Goal: Information Seeking & Learning: Check status

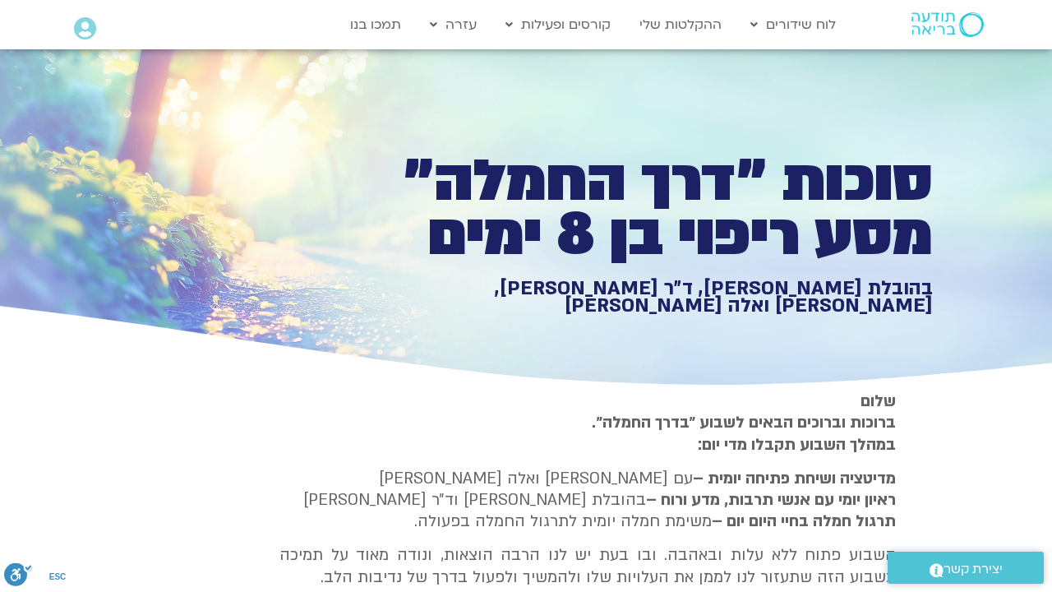
type input "2096.63449"
type input "3320.68"
type input "1640.5"
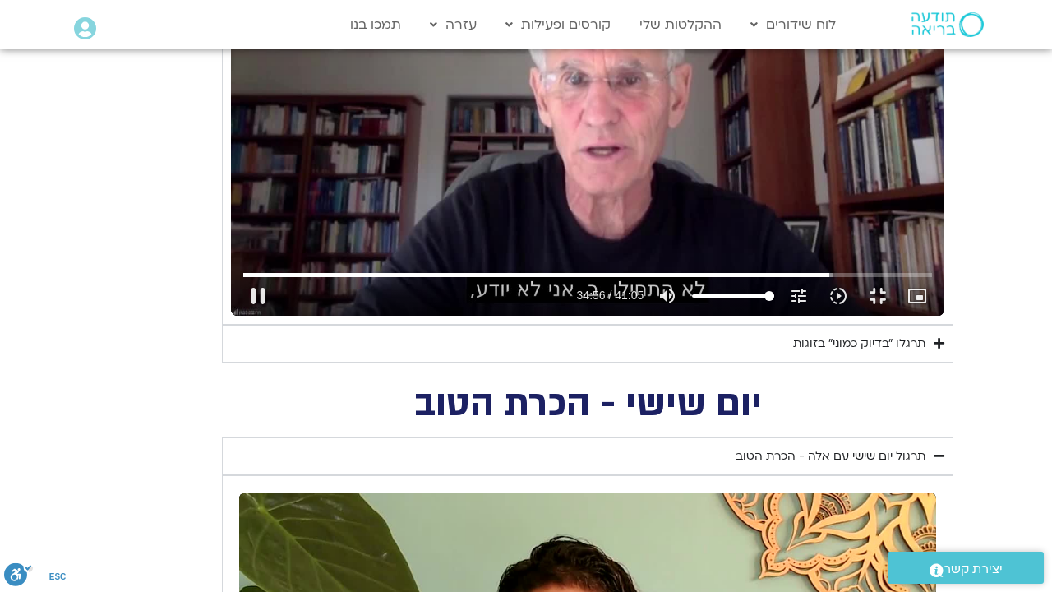
type input "3320.68"
type input "2096.807984"
type input "1640.5"
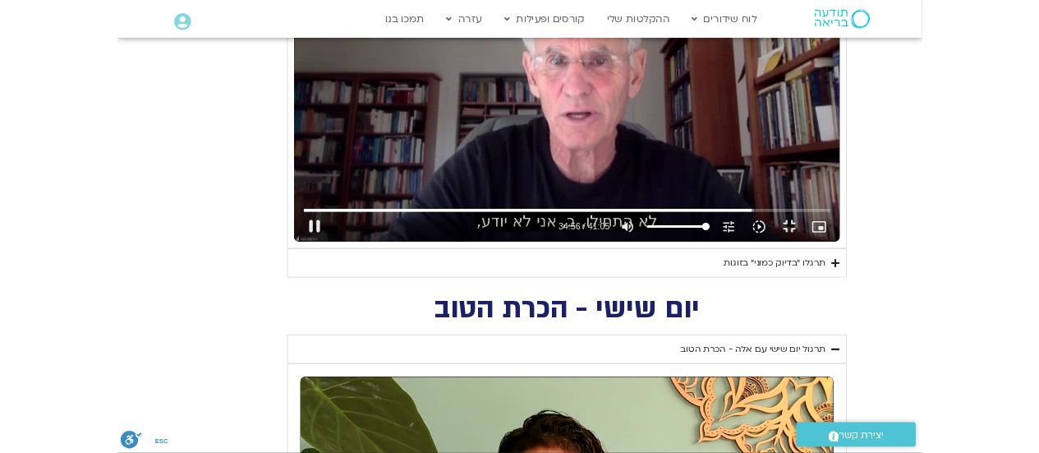
scroll to position [0, 0]
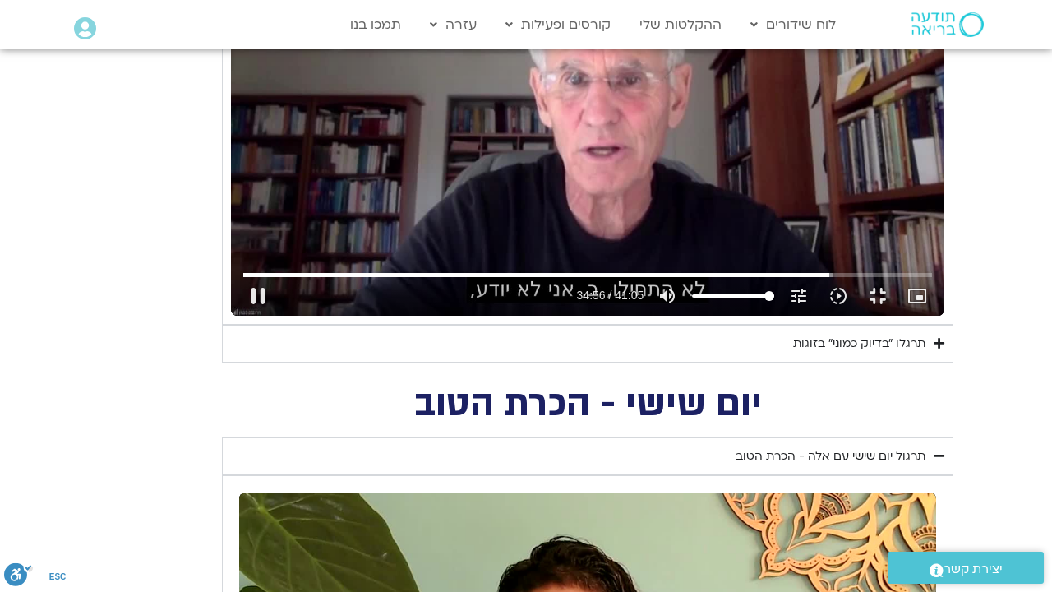
type input "3320.68"
type input "2096.999063"
type input "1640.5"
type input "3320.68"
type input "1640.5"
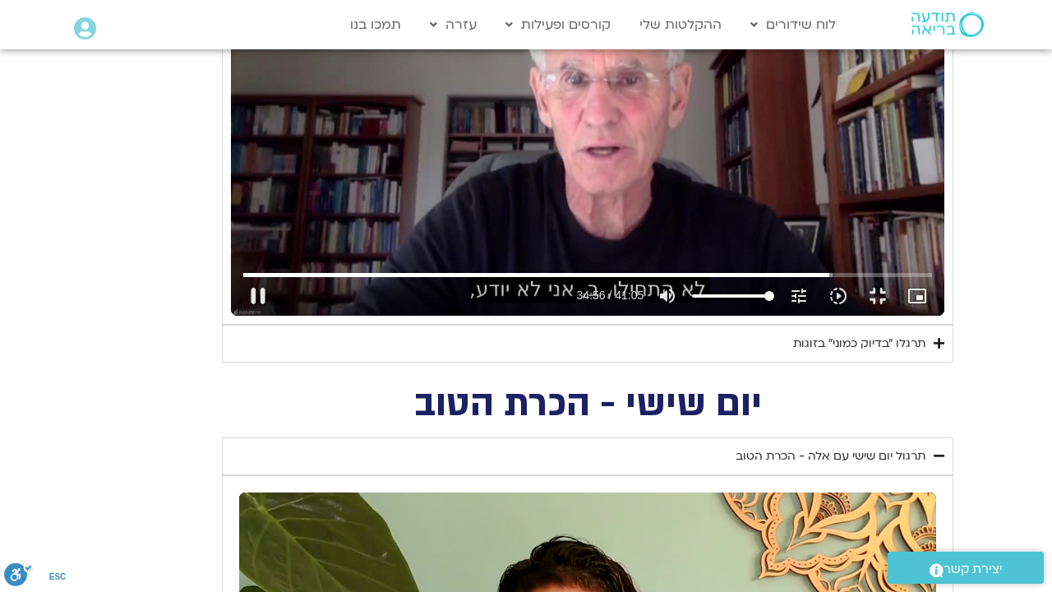
type input "2097.160292"
type input "3320.68"
type input "1640.5"
type input "2097.344705"
type input "3320.68"
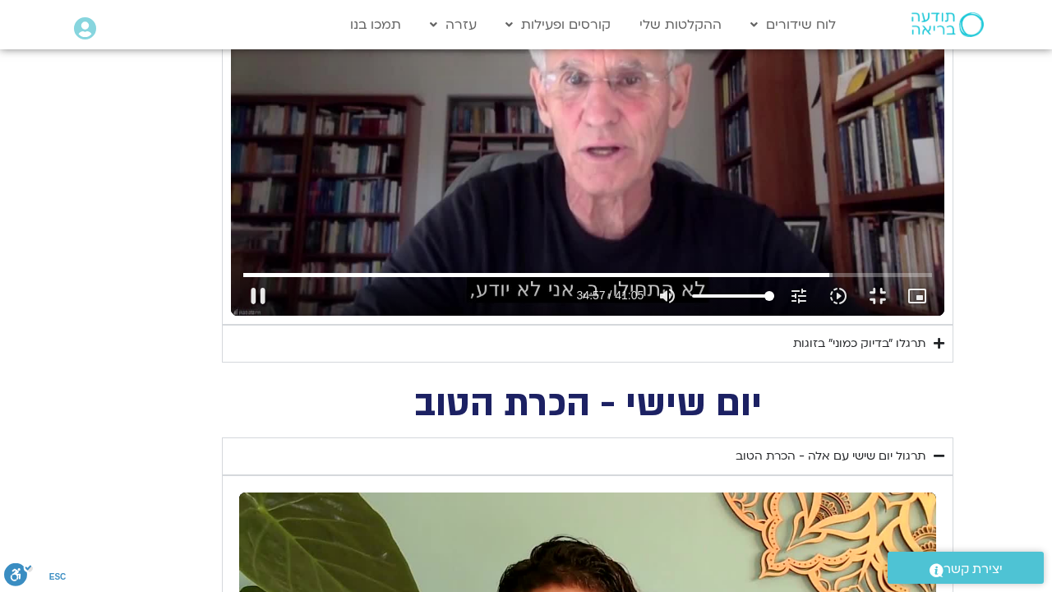
type input "1640.5"
type input "2097.51249"
type input "3320.68"
type input "1640.5"
type input "2097.671296"
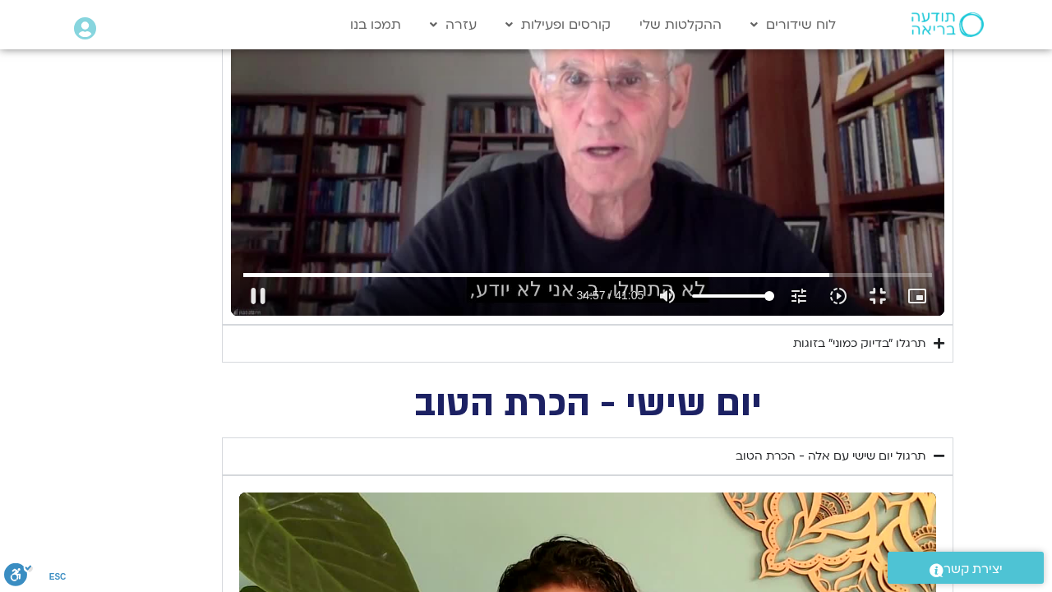
type input "3320.68"
type input "1640.5"
type input "2097.834383"
type input "3320.68"
type input "1640.5"
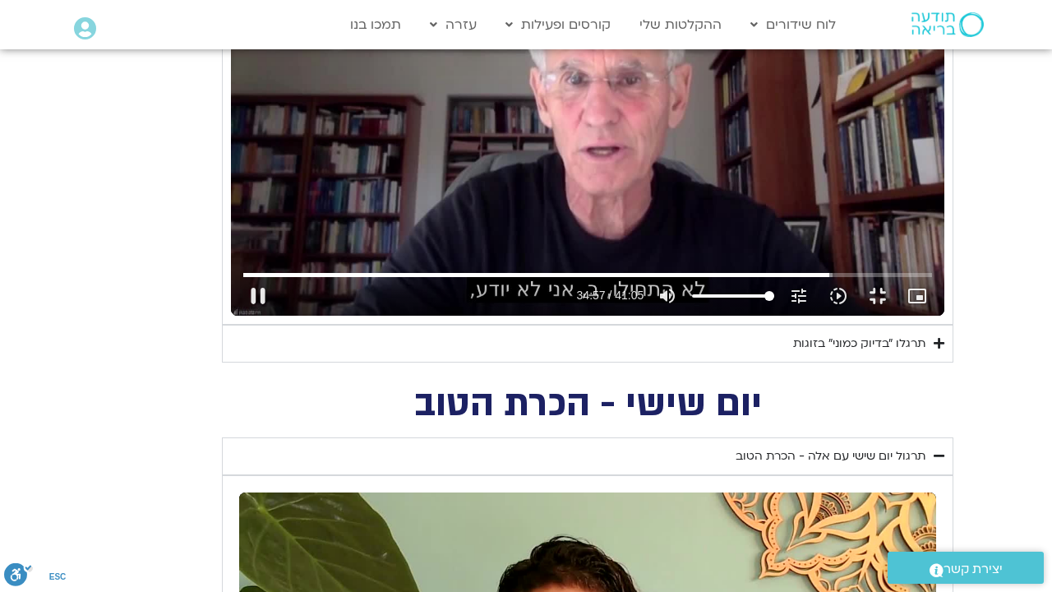
type input "2098.002074"
type input "3320.68"
type input "1640.5"
type input "2098.169566"
type input "3320.68"
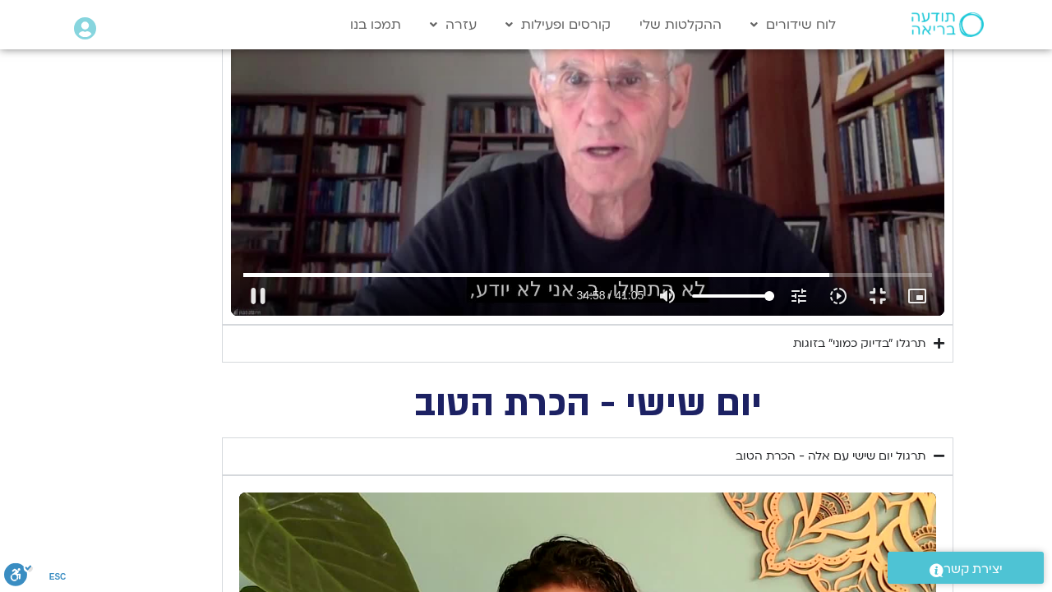
type input "1640.5"
type input "2098.335765"
type input "3320.68"
type input "1640.5"
type input "2098.500985"
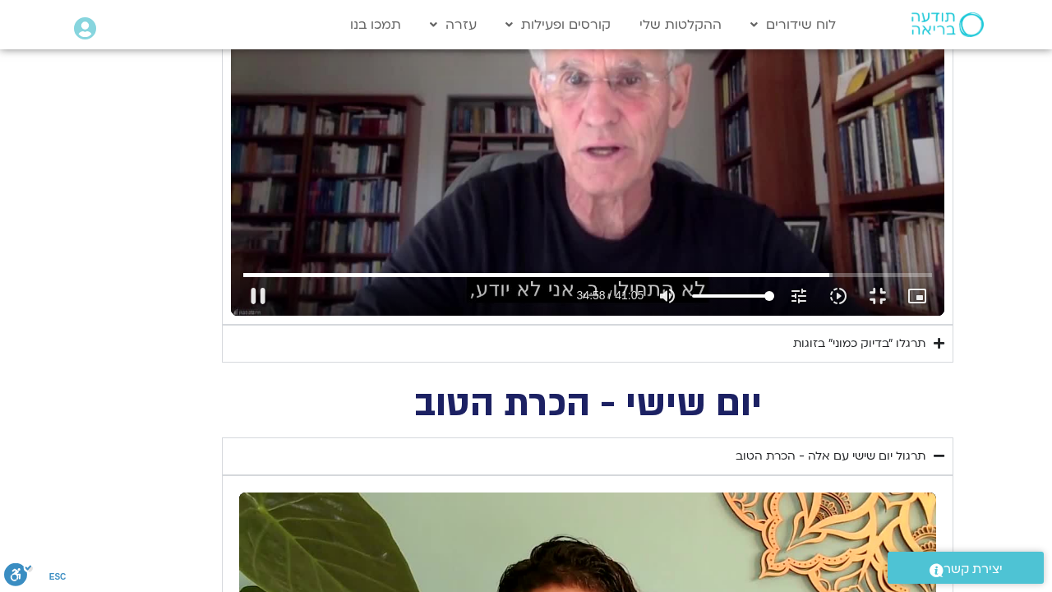
type input "3320.68"
type input "1640.5"
type input "2098.66544"
type input "3320.68"
type input "1640.5"
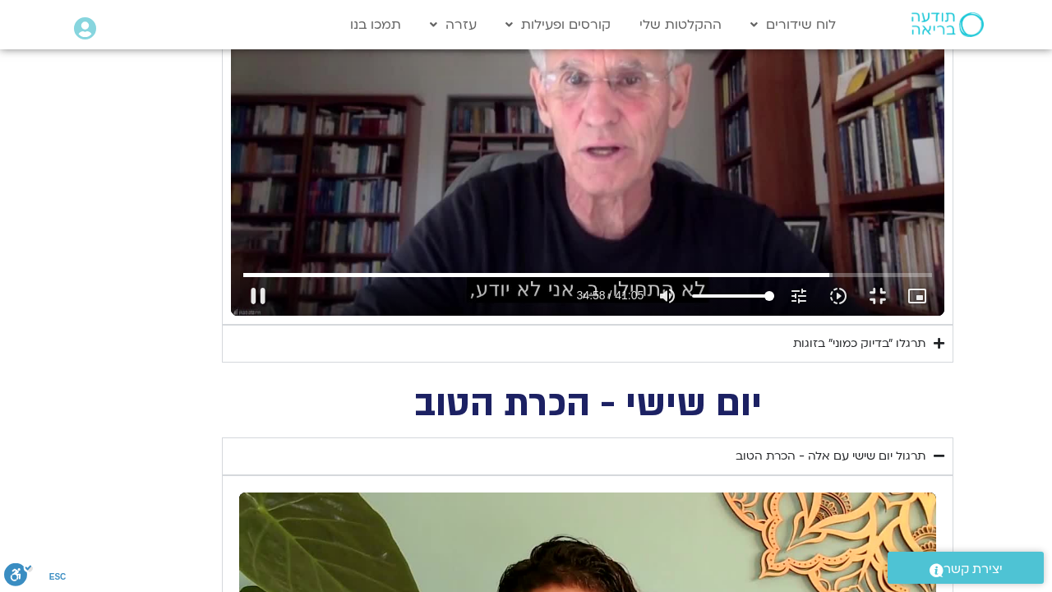
type input "2098.838916"
type input "3320.68"
type input "1640.5"
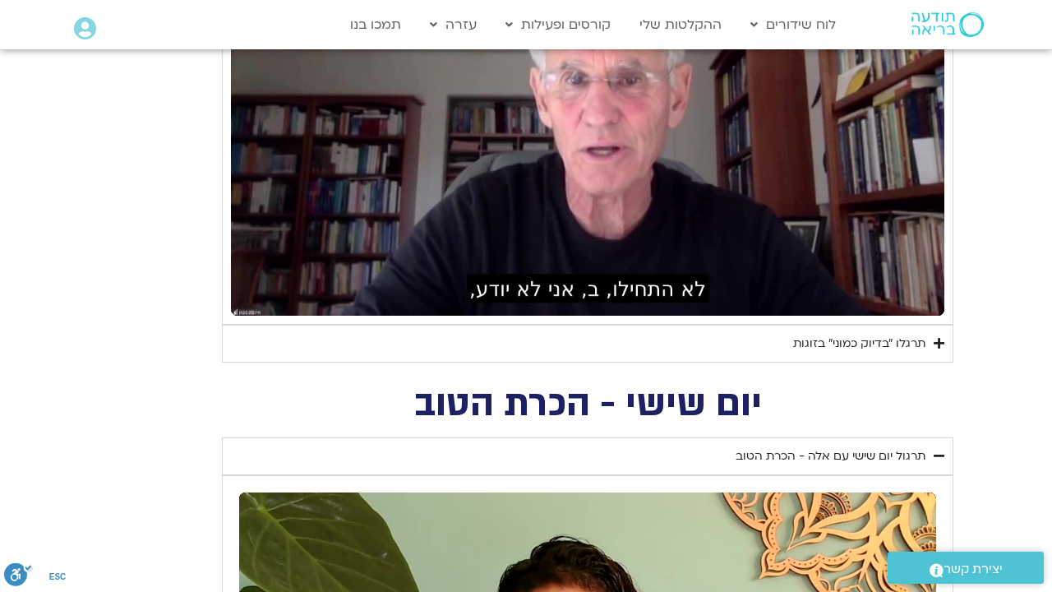
type input "3320.68"
type input "1640.5"
type input "3320.68"
type input "1640.5"
type input "3320.68"
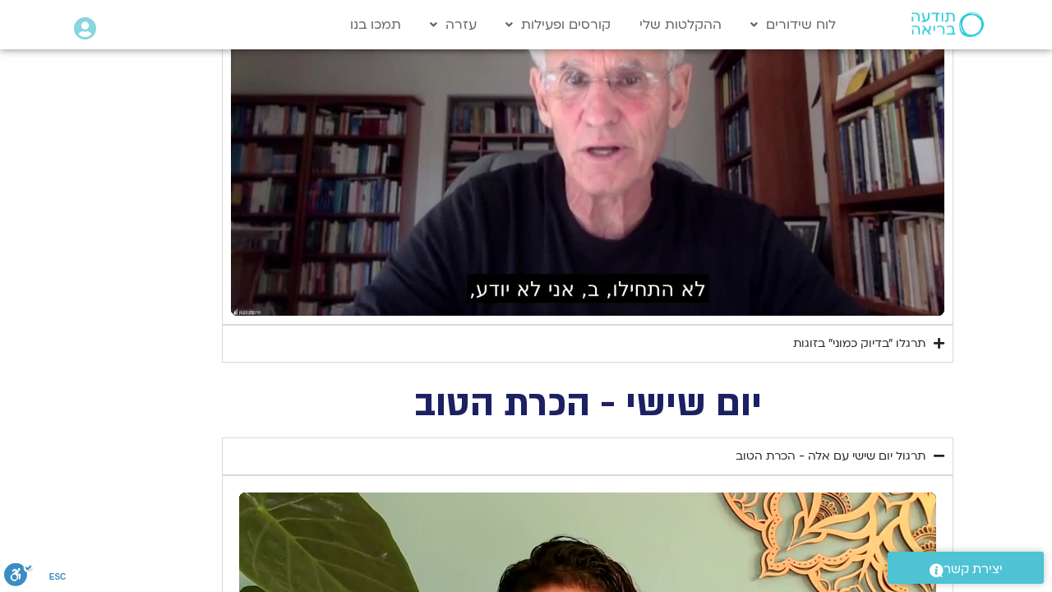
type input "1640.5"
type input "3320.68"
type input "1640.5"
type input "3320.68"
type input "1640.5"
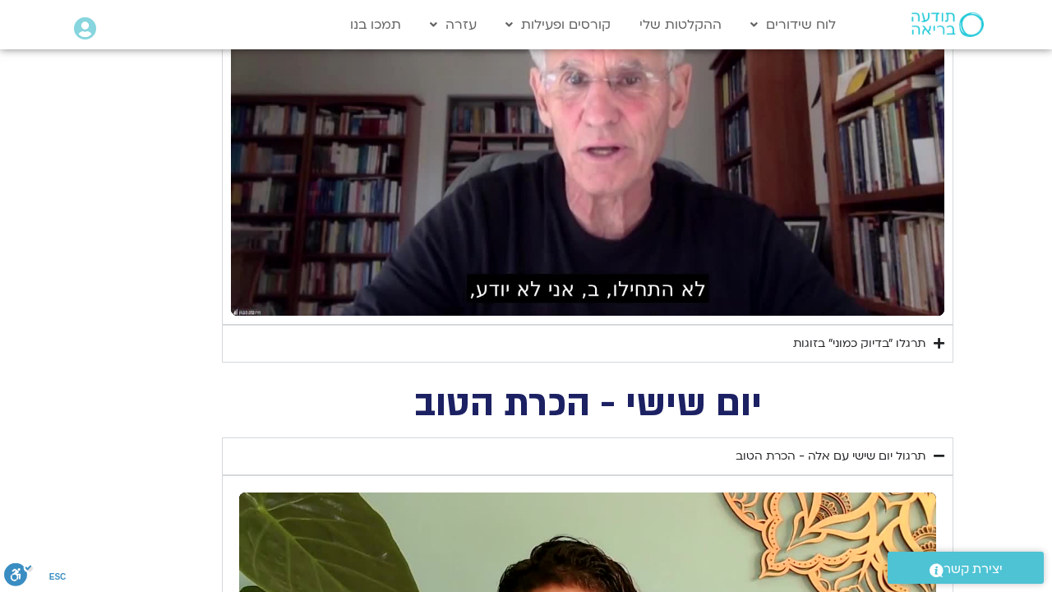
type input "3320.68"
type input "1640.5"
type input "3320.68"
type input "1640.5"
type input "3320.68"
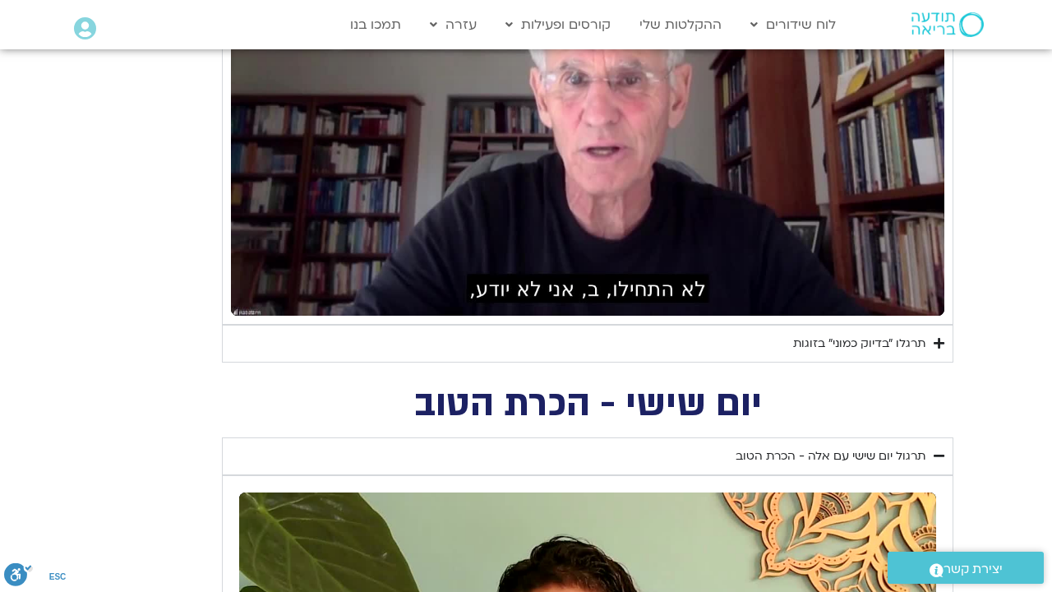
type input "1640.5"
type input "3320.68"
type input "1640.5"
type input "3320.68"
type input "1640.5"
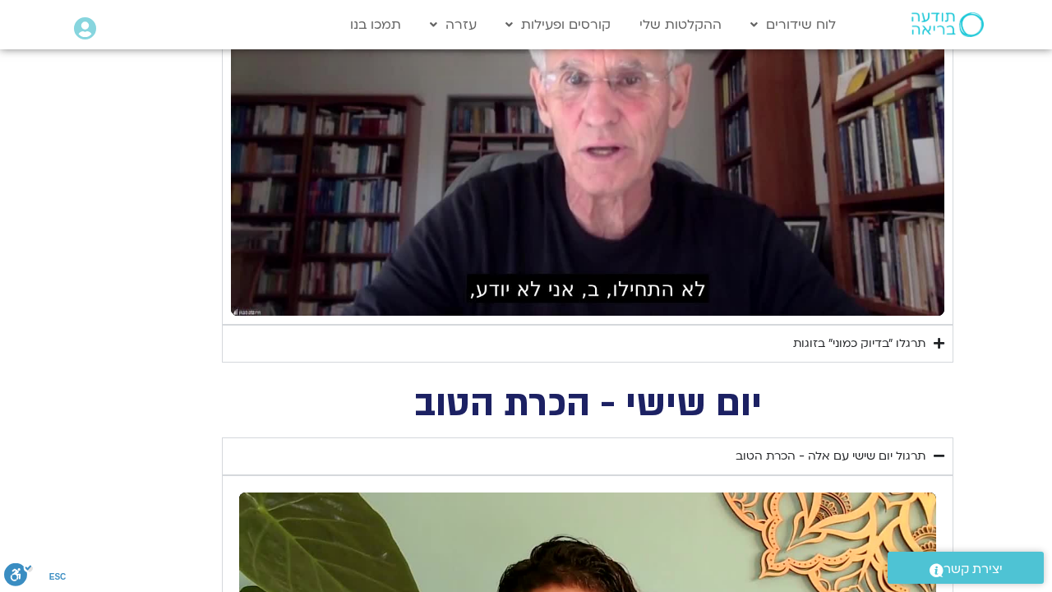
type input "3320.68"
type input "1640.5"
type input "3320.68"
type input "1640.5"
type input "3320.68"
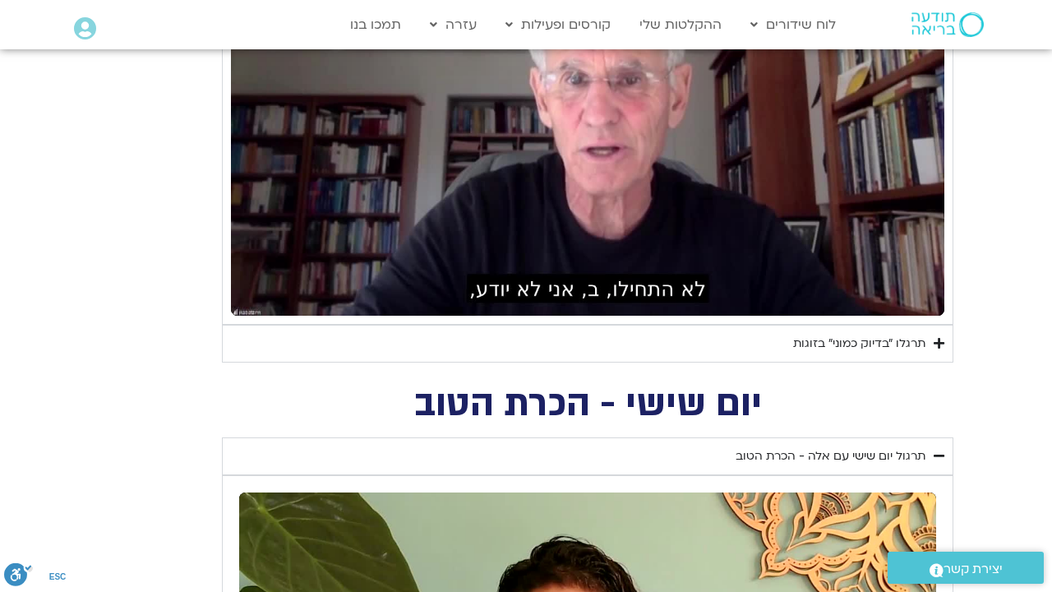
type input "1640.5"
type input "3320.68"
type input "1640.5"
type input "3320.68"
type input "1640.5"
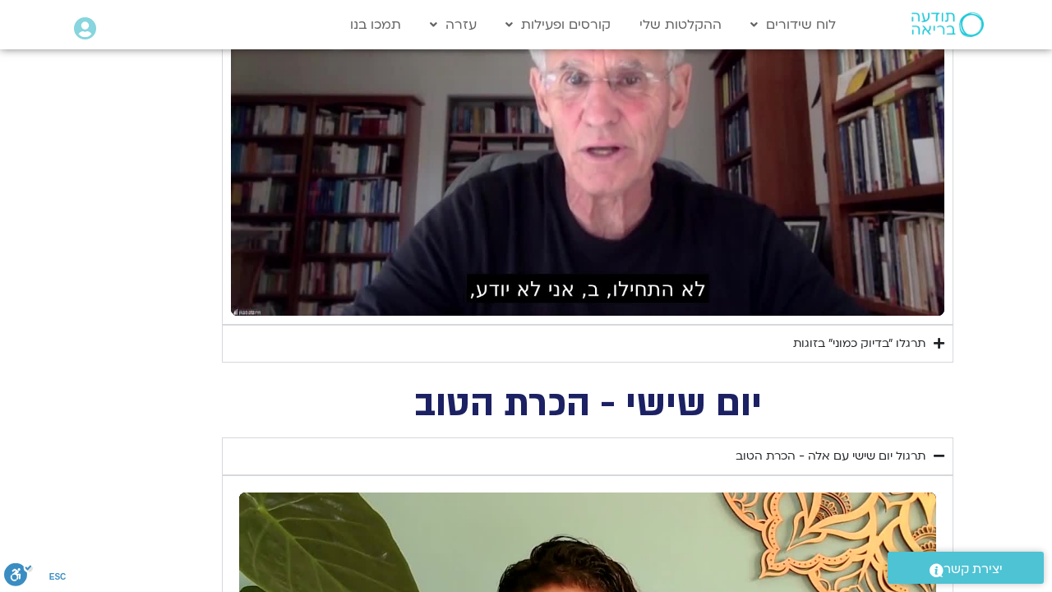
type input "3320.68"
type input "1640.5"
type input "3320.68"
type input "1640.5"
type input "3320.68"
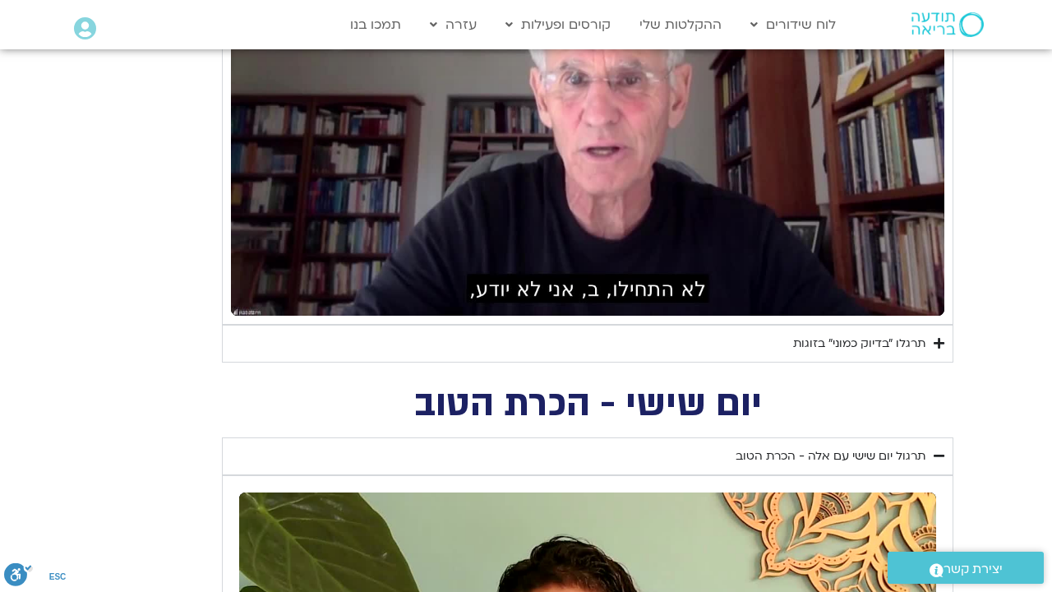
type input "1640.5"
type input "3320.68"
type input "1640.5"
type input "3320.68"
type input "1640.5"
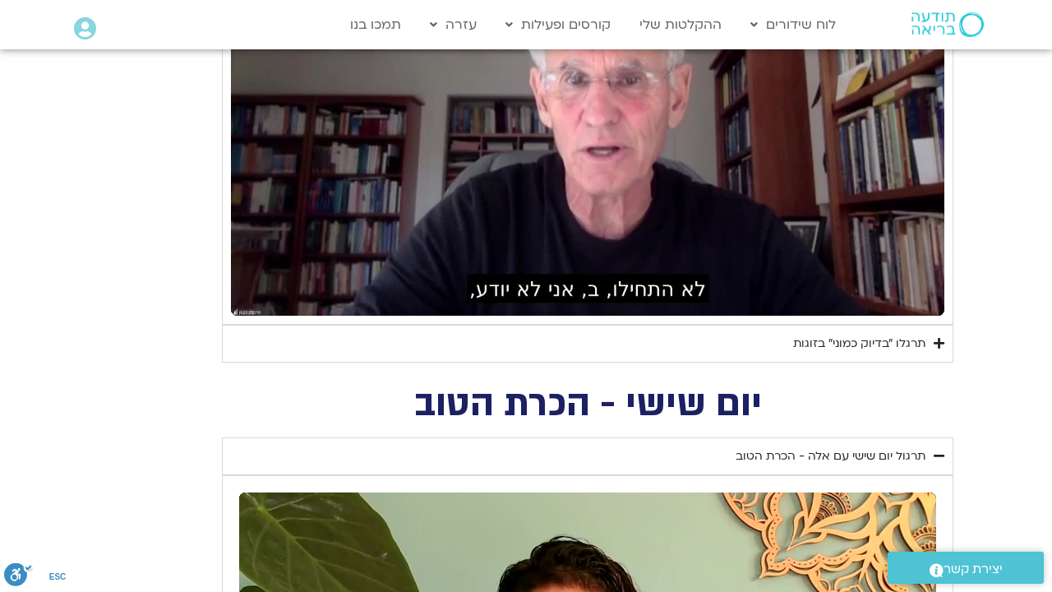
type input "3320.68"
type input "1640.5"
type input "3320.68"
type input "1640.5"
type input "3320.68"
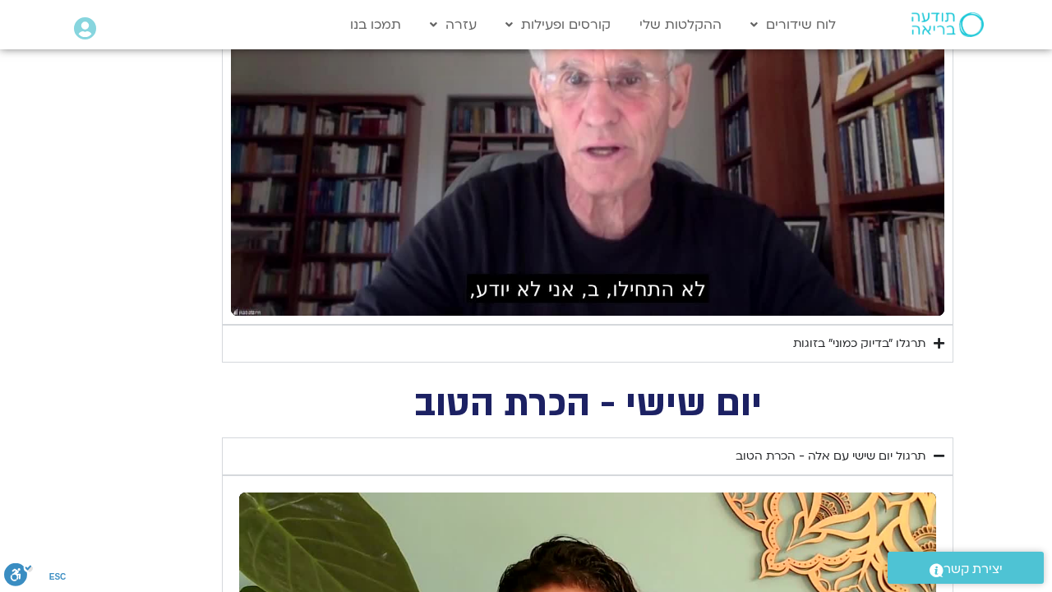
type input "1640.5"
type input "3320.68"
type input "1640.5"
type input "3320.68"
type input "1640.5"
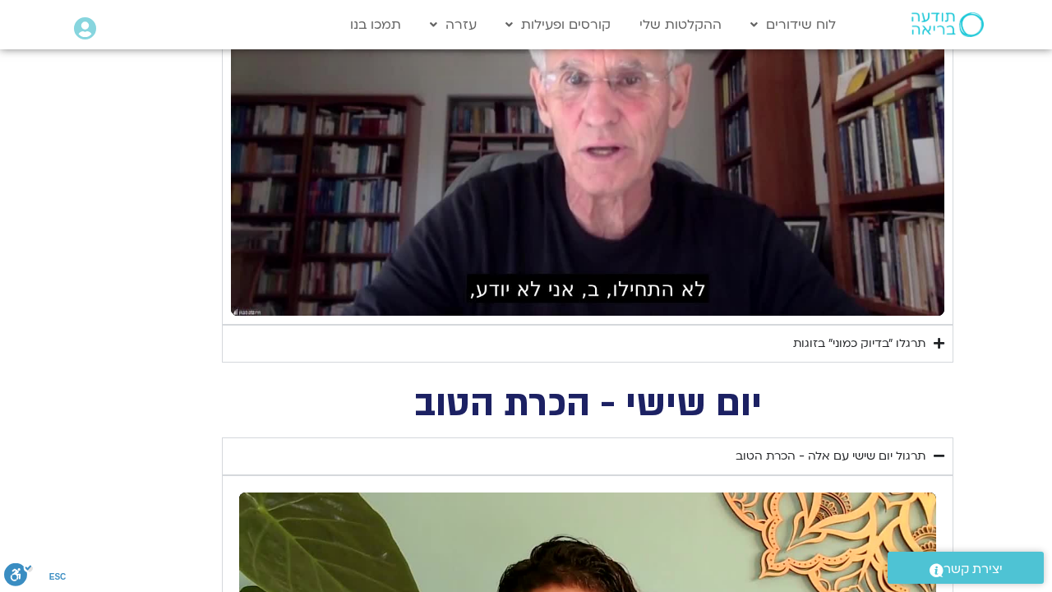
type input "3320.68"
type input "1640.5"
type input "3320.68"
type input "1640.5"
type input "3320.68"
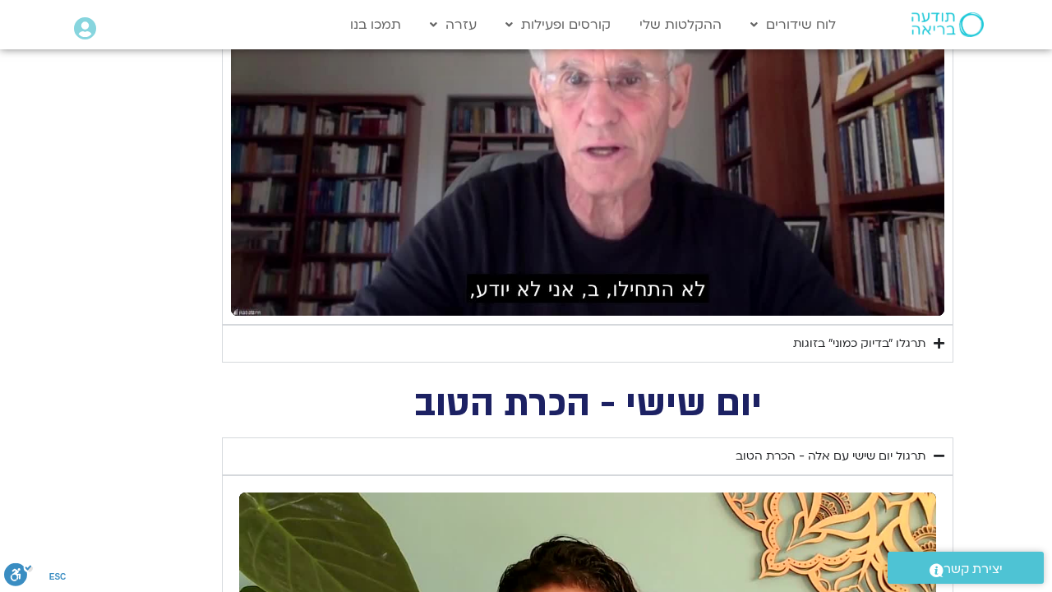
type input "1640.5"
type input "3320.68"
type input "1640.5"
type input "3320.68"
type input "1640.5"
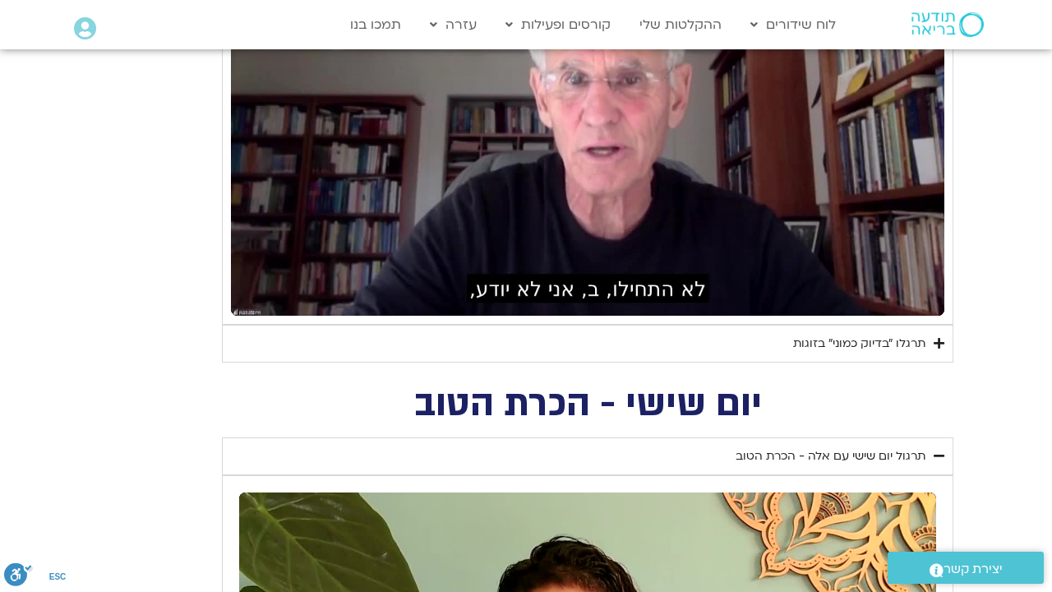
type input "3320.68"
type input "1640.5"
type input "3320.68"
type input "1640.5"
type input "3320.68"
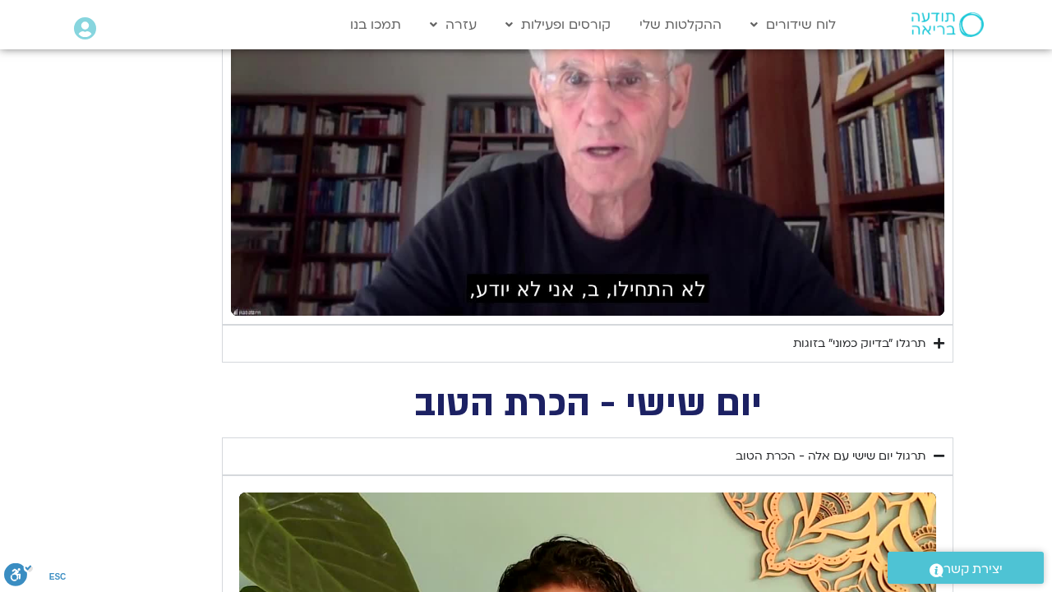
type input "1640.5"
type input "3320.68"
type input "1640.5"
type input "3320.68"
type input "1640.5"
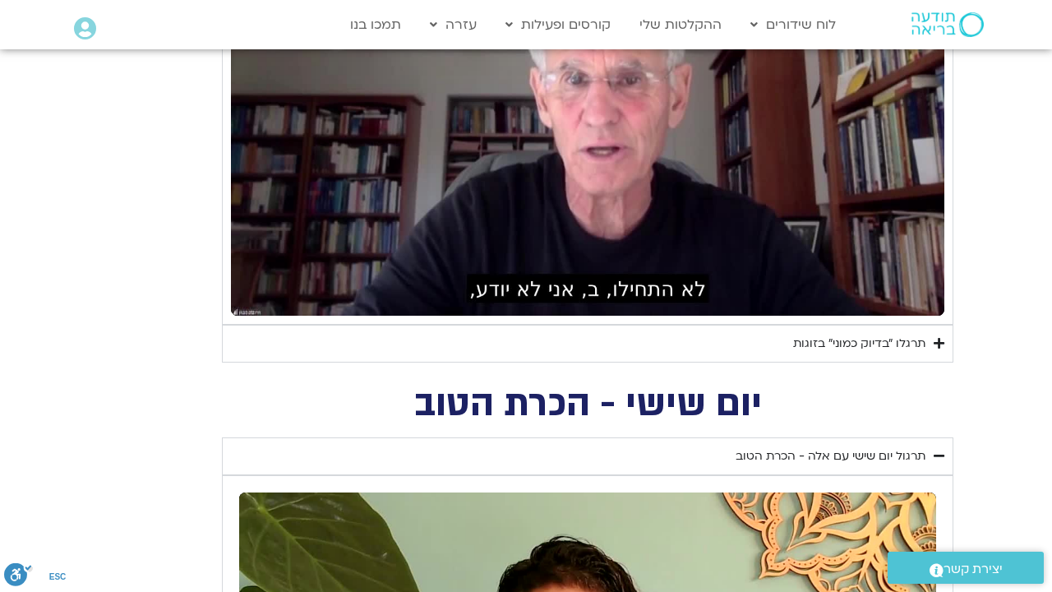
type input "3320.68"
type input "1640.5"
type input "3320.68"
type input "1640.5"
type input "3320.68"
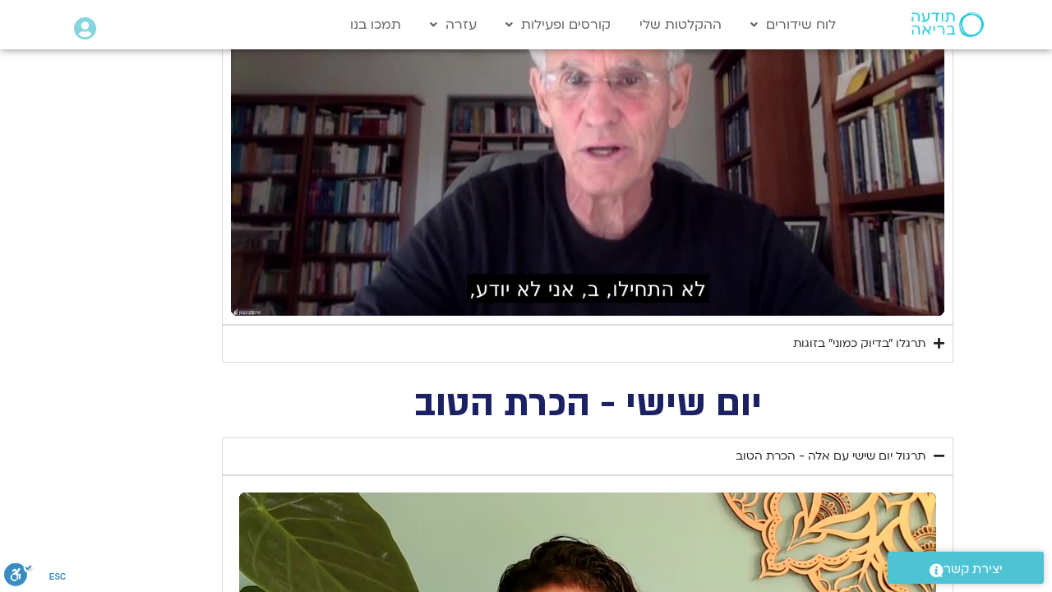
type input "1640.5"
type input "3320.68"
type input "1640.5"
type input "3320.68"
type input "1640.5"
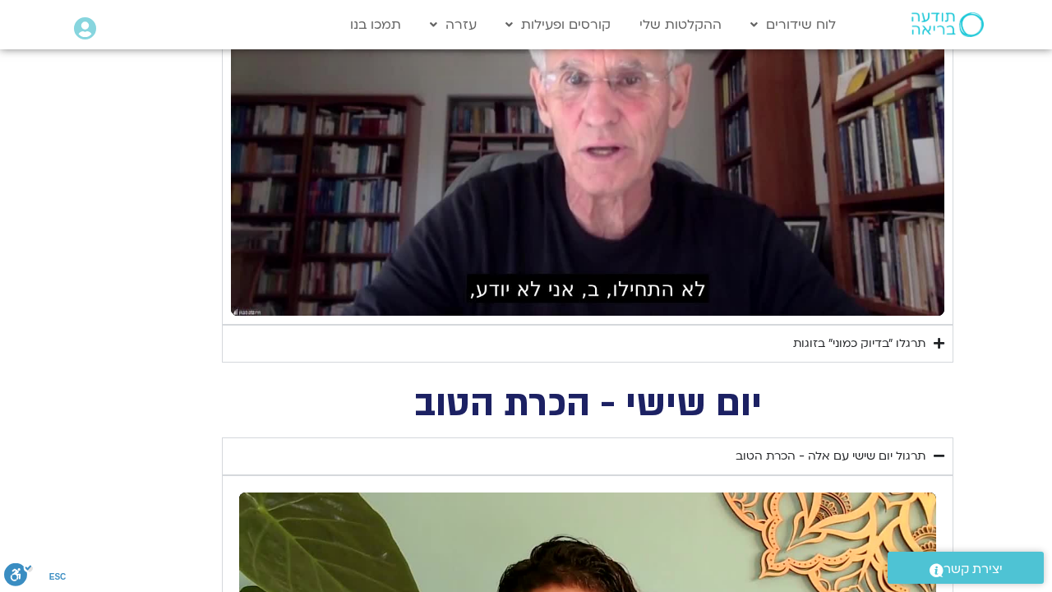
type input "3320.68"
type input "1640.5"
type input "3320.68"
type input "1640.5"
type input "3320.68"
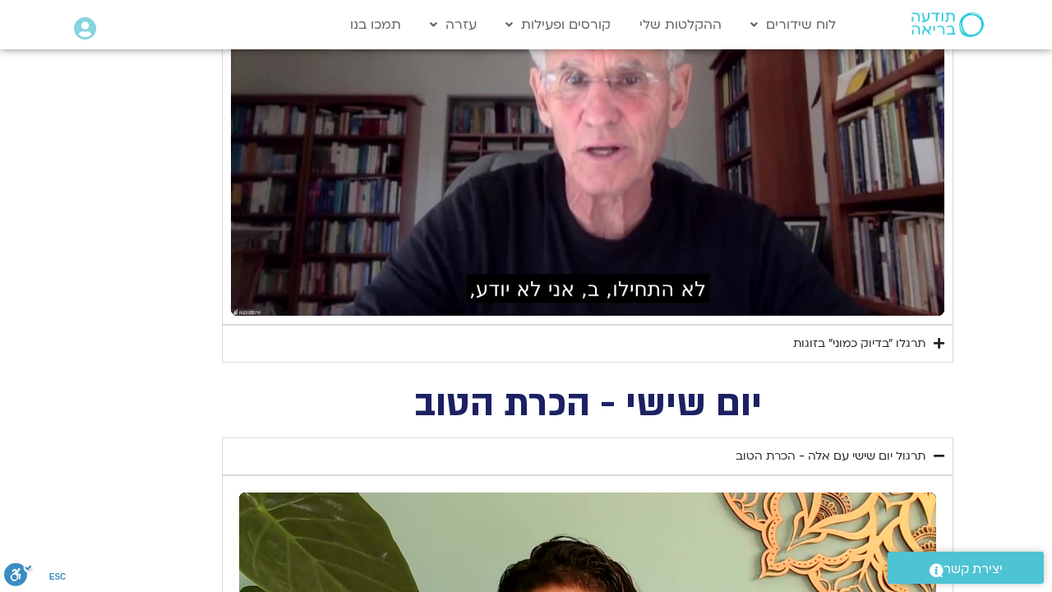
type input "1640.5"
type input "3320.68"
type input "1640.5"
type input "3320.68"
type input "1640.5"
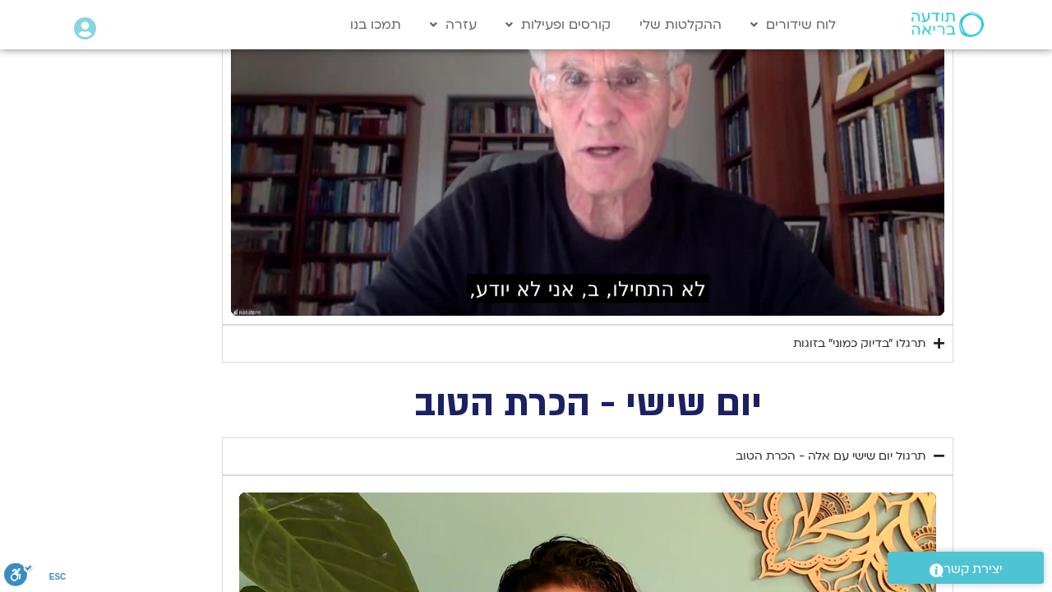
type input "3320.68"
type input "1640.5"
type input "3320.68"
type input "1640.5"
type input "3320.68"
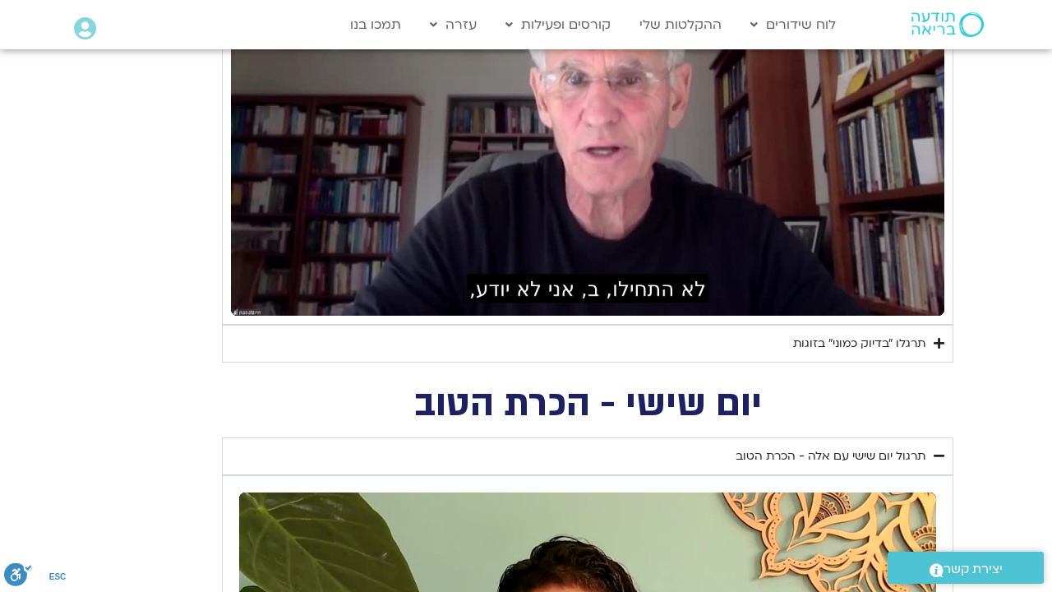
type input "1640.5"
type input "3320.68"
type input "1640.5"
type input "3320.68"
type input "1640.5"
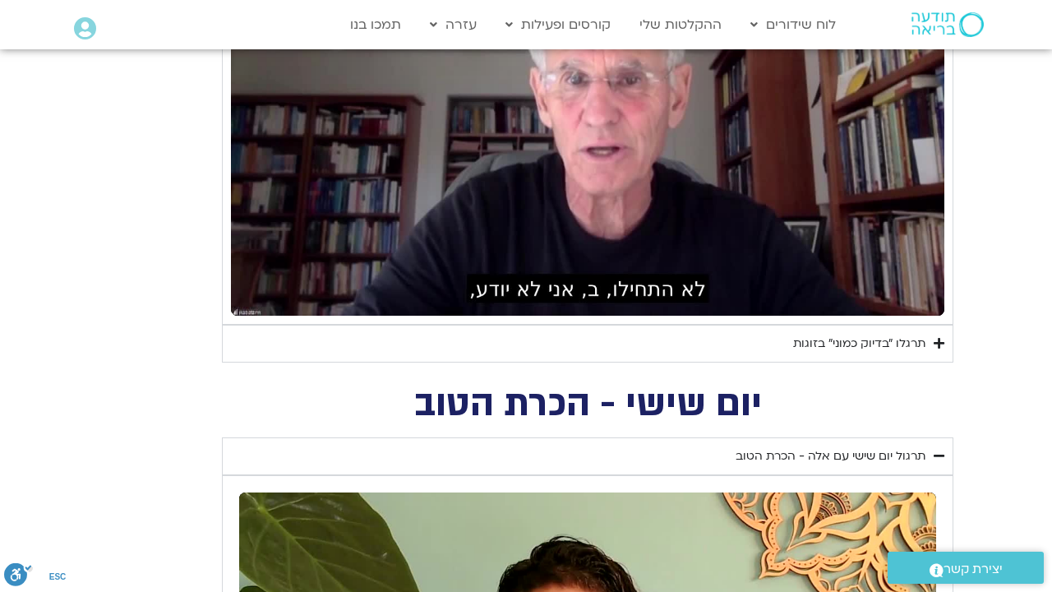
type input "3320.68"
type input "1640.5"
type input "3320.68"
type input "1640.5"
type input "3320.68"
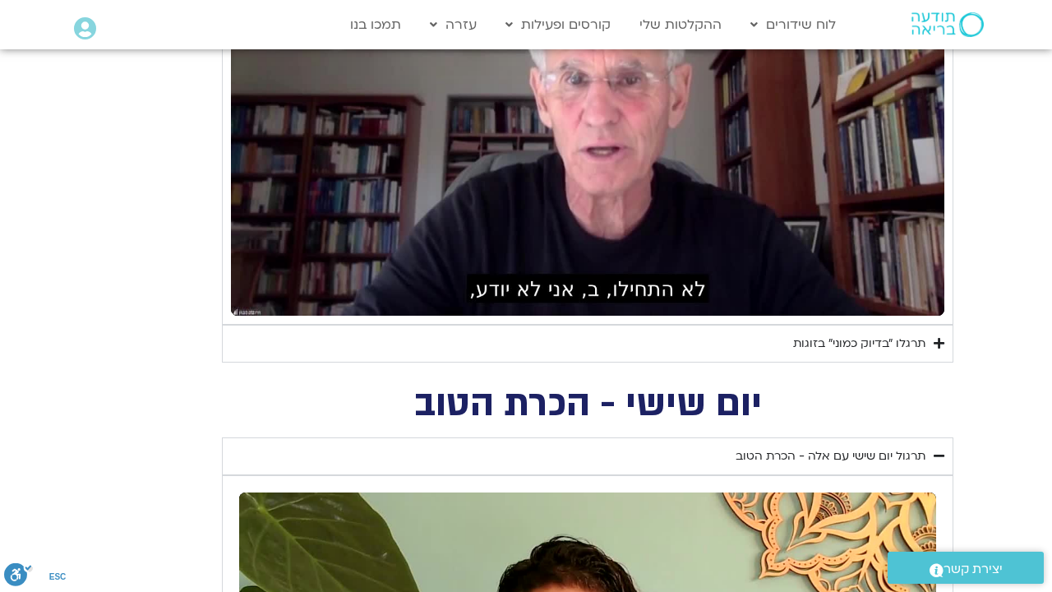
type input "1640.5"
type input "3320.68"
type input "1640.5"
type input "3320.68"
type input "1640.5"
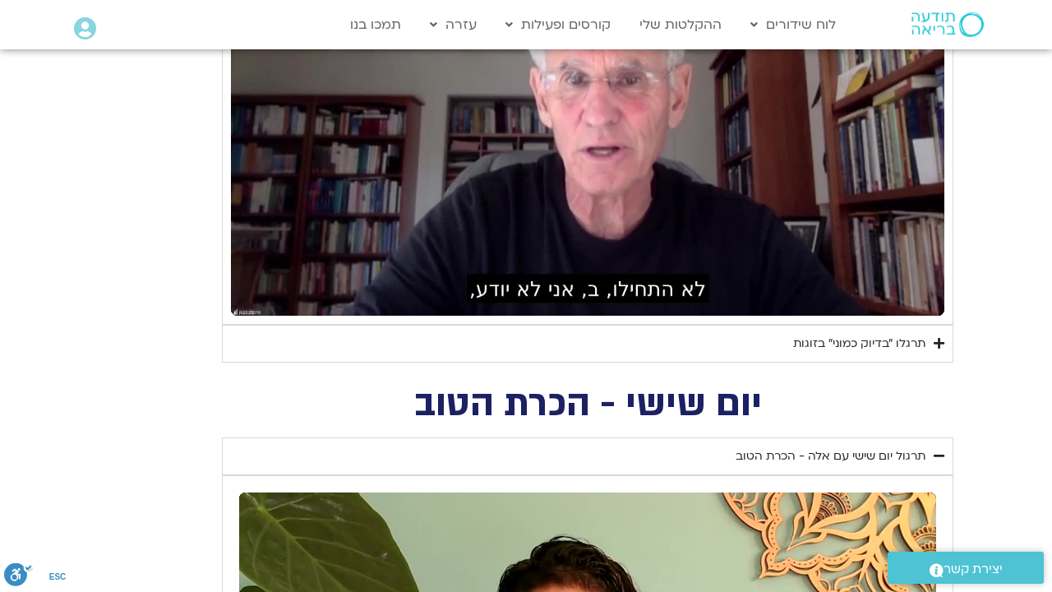
type input "3320.68"
type input "1640.5"
type input "3320.68"
type input "1640.5"
type input "3320.68"
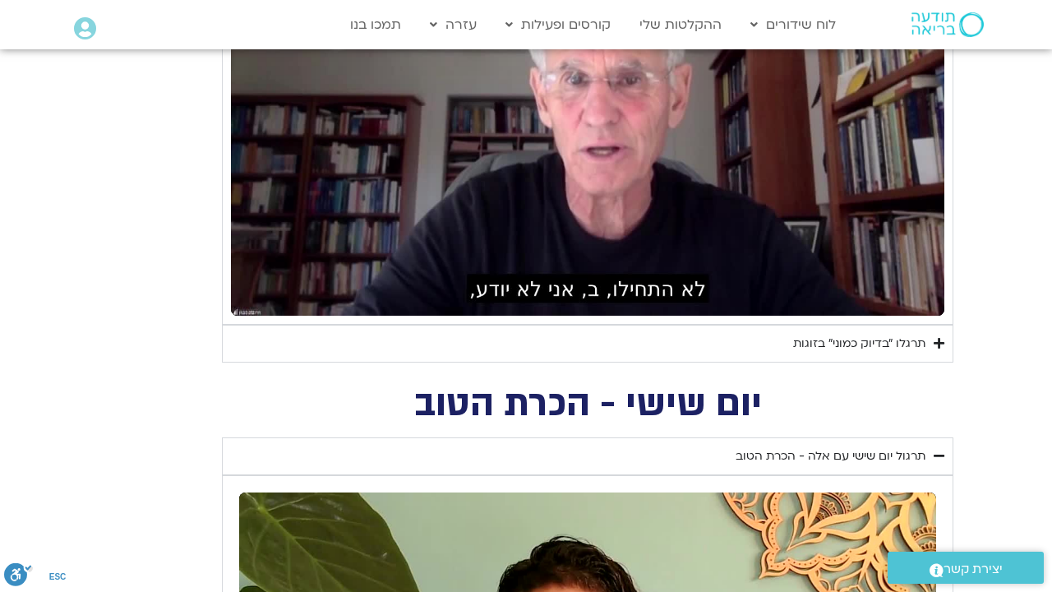
type input "1640.5"
type input "3320.68"
type input "1640.5"
type input "3320.68"
type input "1640.5"
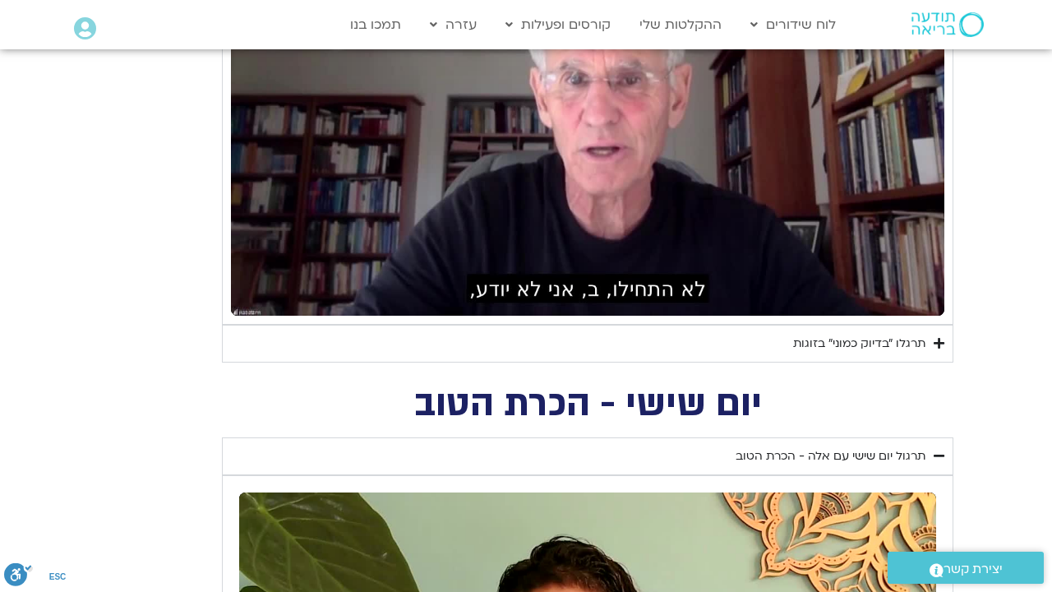
type input "3320.68"
type input "1640.5"
type input "3320.68"
type input "1640.5"
type input "3320.68"
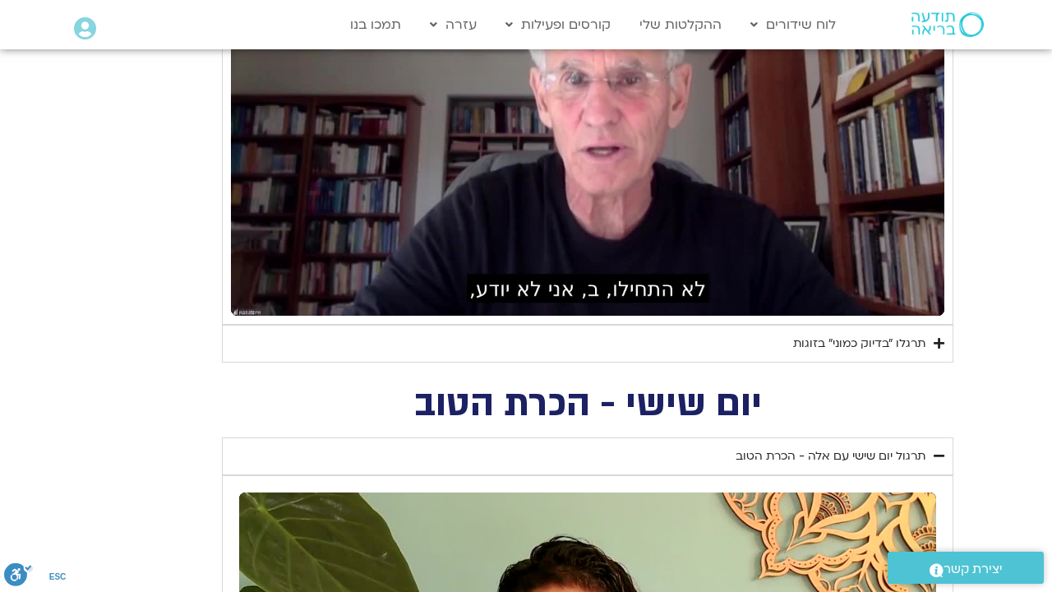
type input "1640.5"
type input "3320.68"
type input "1640.5"
type input "3320.68"
type input "1640.5"
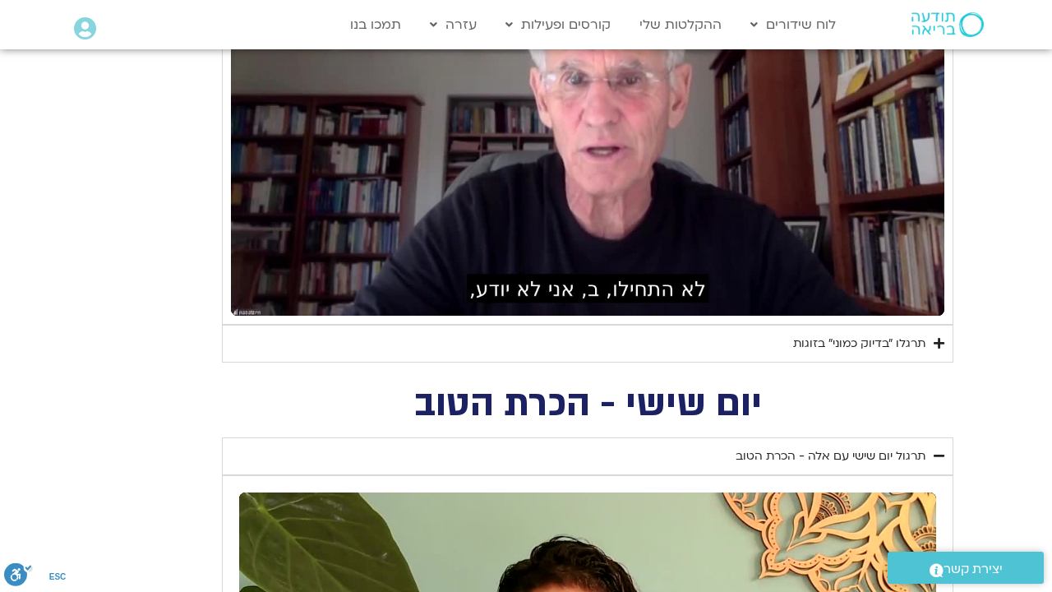
type input "3320.68"
type input "1640.5"
type input "3320.68"
type input "1640.5"
type input "3320.68"
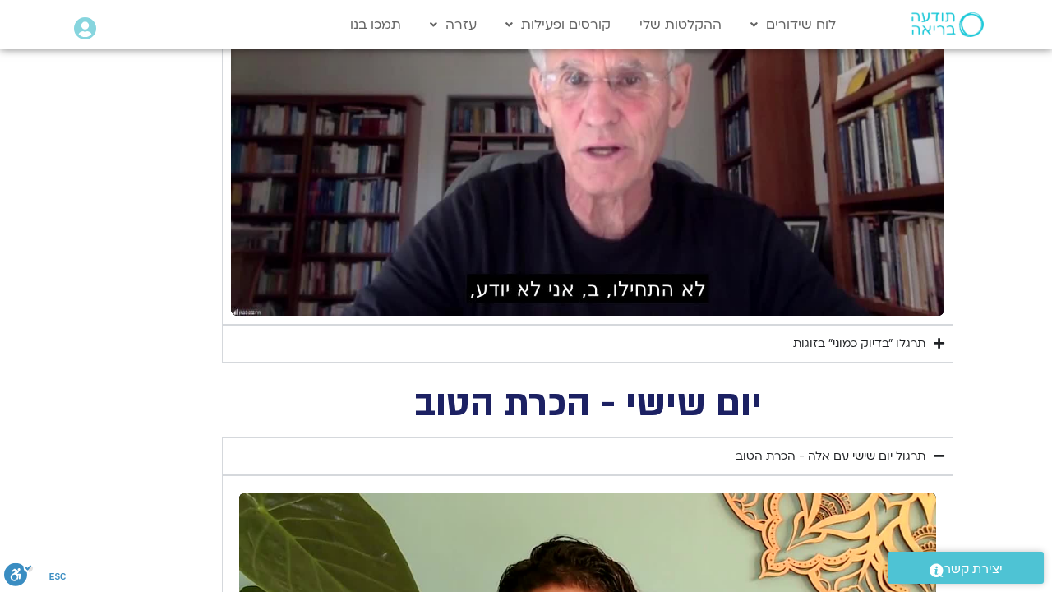
type input "1640.5"
type input "3320.68"
type input "1640.5"
type input "3320.68"
type input "1640.5"
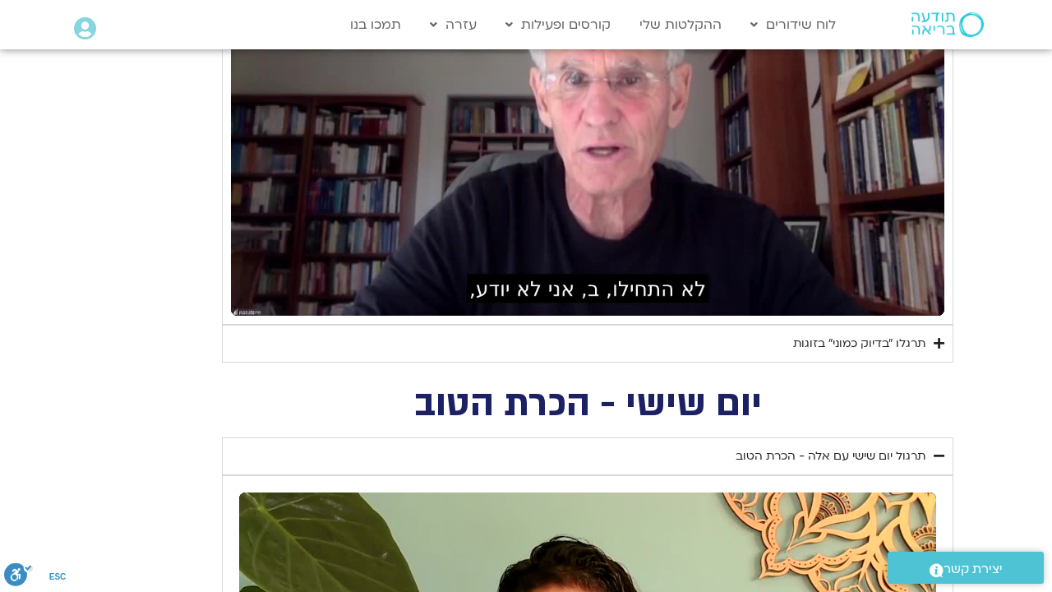
type input "3320.68"
type input "1640.5"
type input "3320.68"
type input "1640.5"
type input "3320.68"
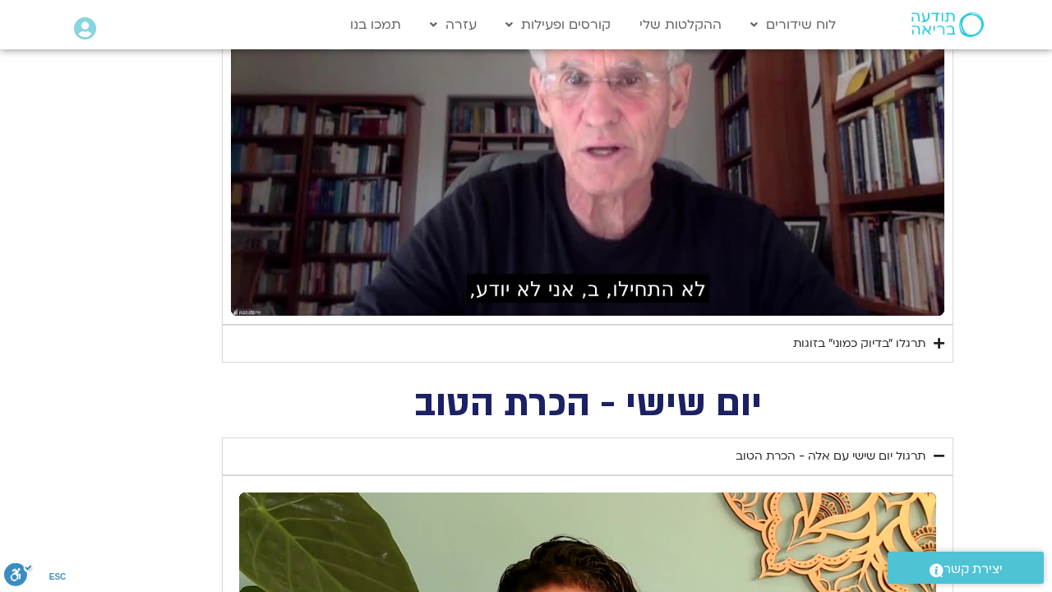
type input "1640.5"
type input "3320.68"
type input "1640.5"
type input "3320.68"
type input "1640.5"
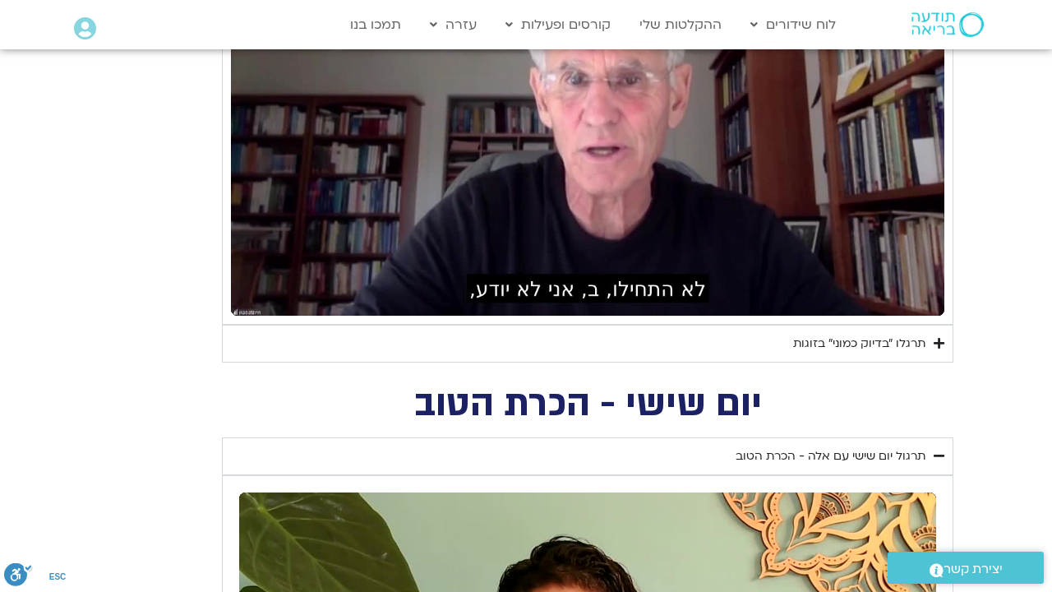
type input "3320.68"
type input "1640.5"
type input "3320.68"
type input "1640.5"
type input "3320.68"
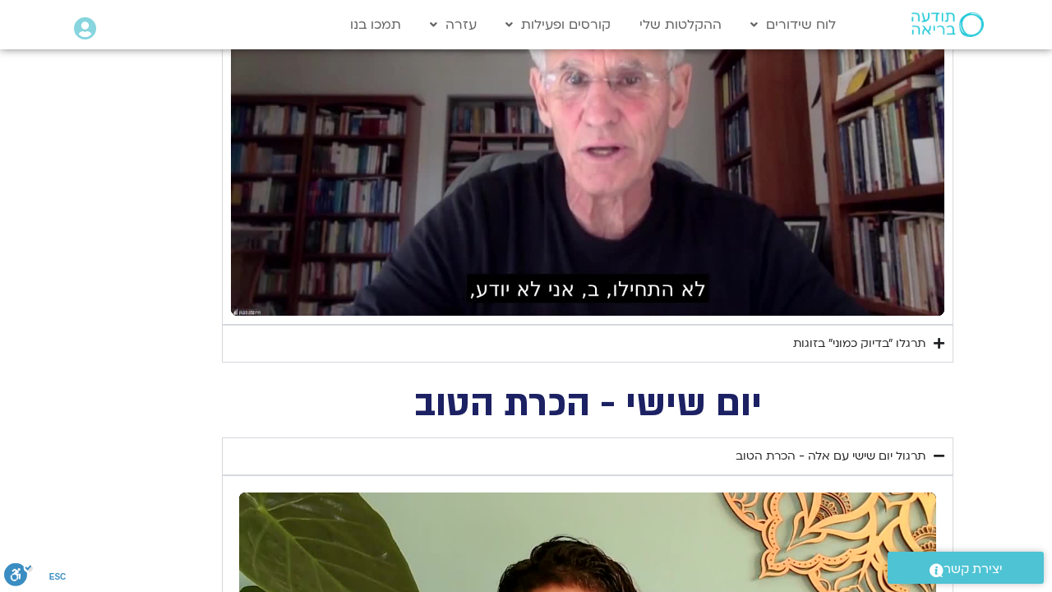
type input "1640.5"
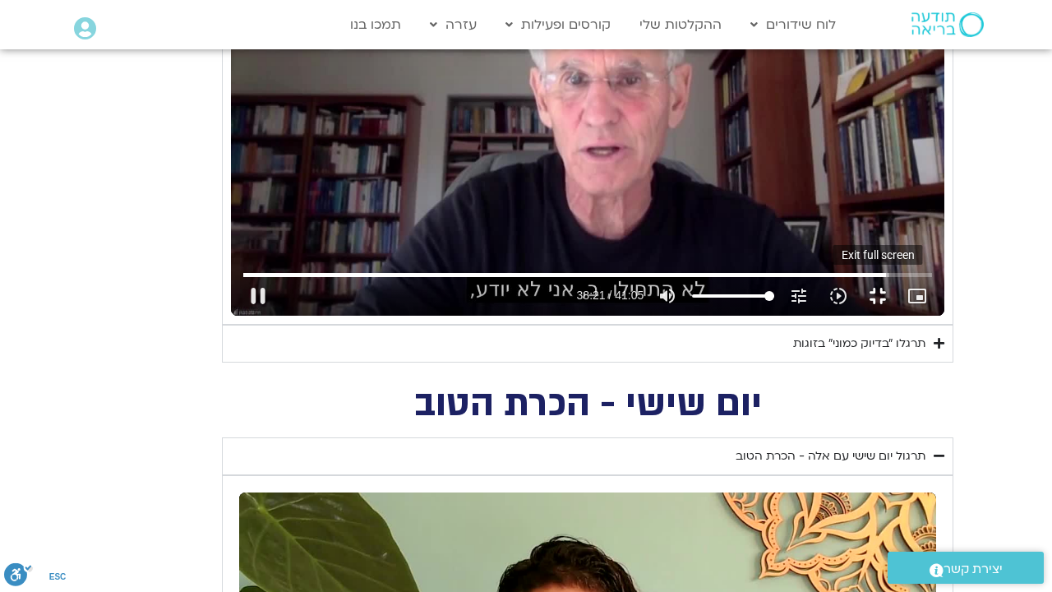
click at [897, 315] on button "fullscreen_exit" at bounding box center [877, 295] width 39 height 39
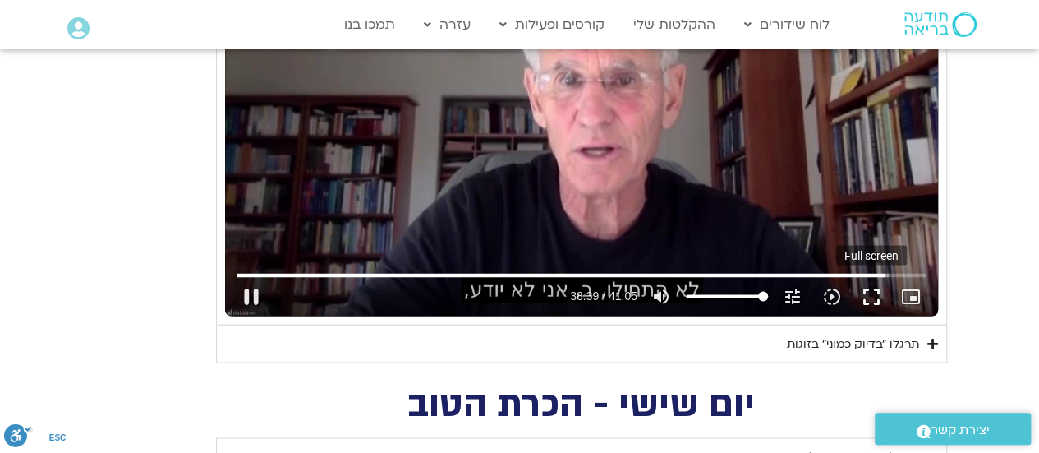
click at [868, 292] on button "fullscreen" at bounding box center [871, 295] width 39 height 39
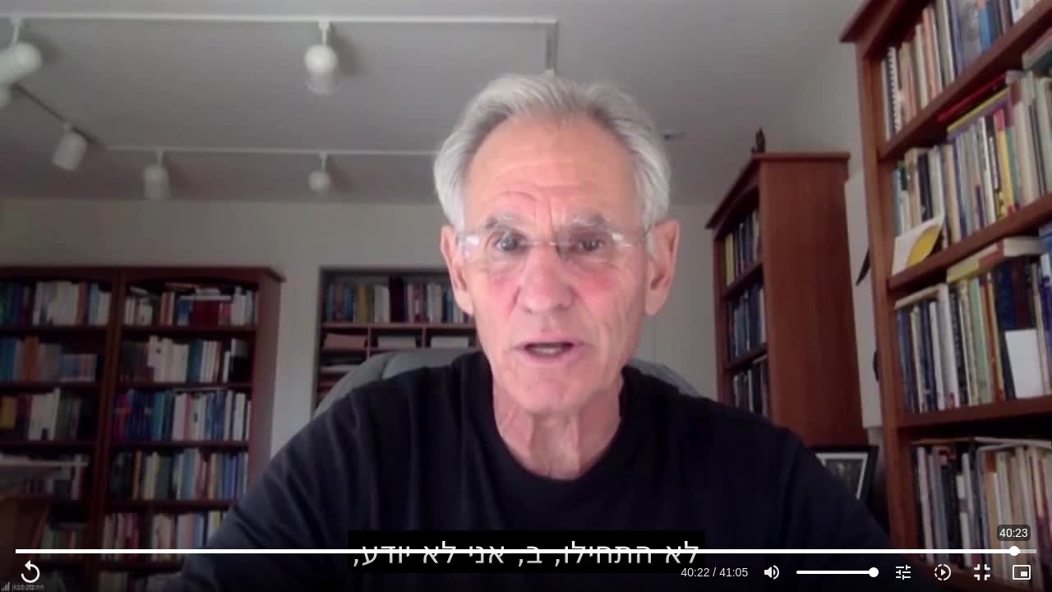
click at [1014, 546] on input "Seek" at bounding box center [526, 551] width 1020 height 10
click at [965, 490] on div "Skip Ad 39:57 play_arrow 40:22 / 41:05 volume_up Mute tune Resolution Auto 720p…" at bounding box center [526, 296] width 1052 height 592
click at [976, 572] on button "fullscreen_exit" at bounding box center [981, 571] width 39 height 39
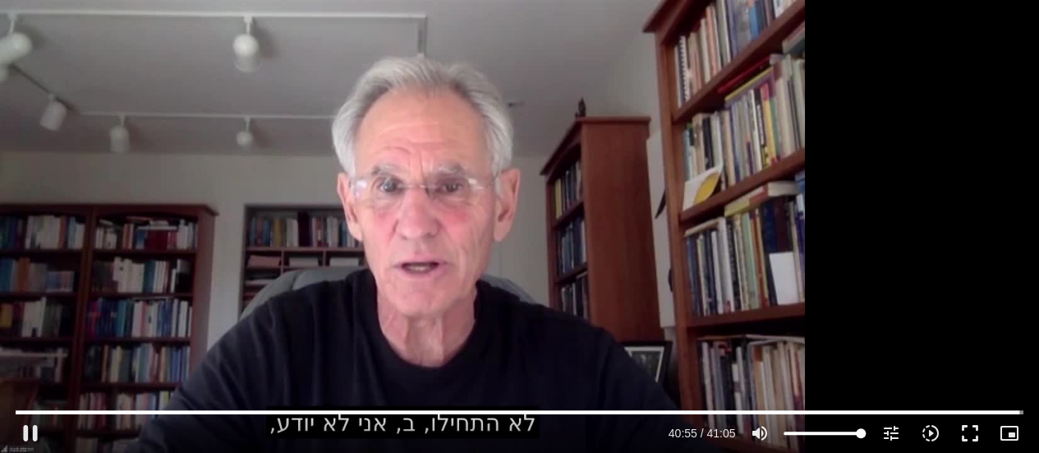
scroll to position [1397, 0]
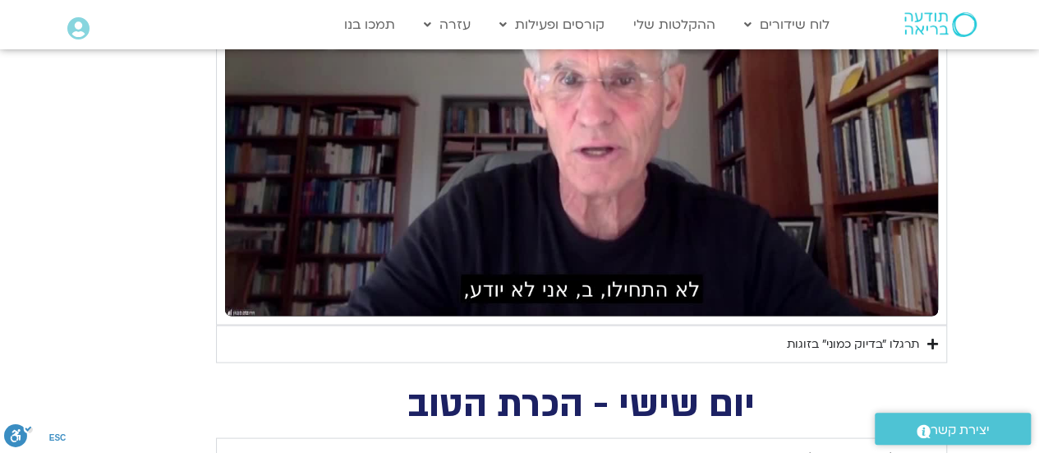
click at [847, 341] on div "תרגלו ״בדיוק כמוני״ בזוגות" at bounding box center [853, 344] width 132 height 20
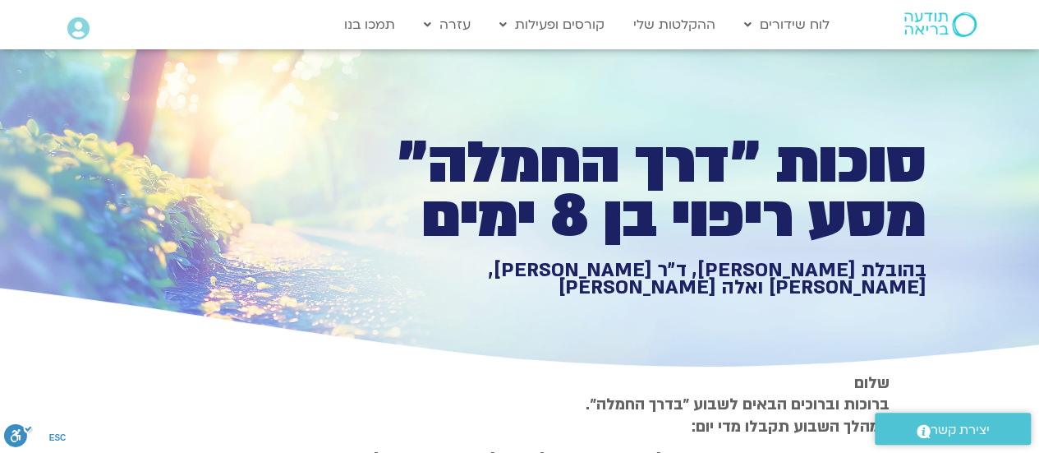
scroll to position [0, 0]
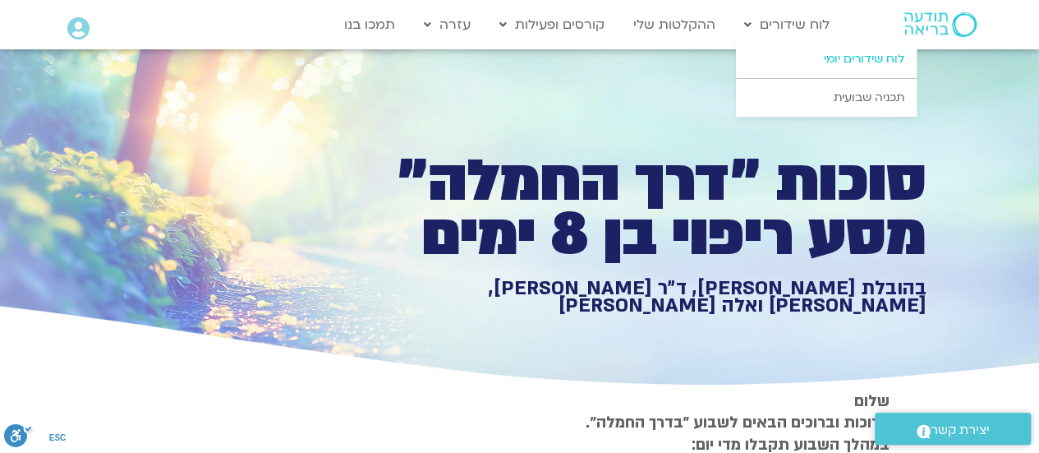
click at [872, 55] on link "לוח שידורים יומי" at bounding box center [826, 59] width 181 height 38
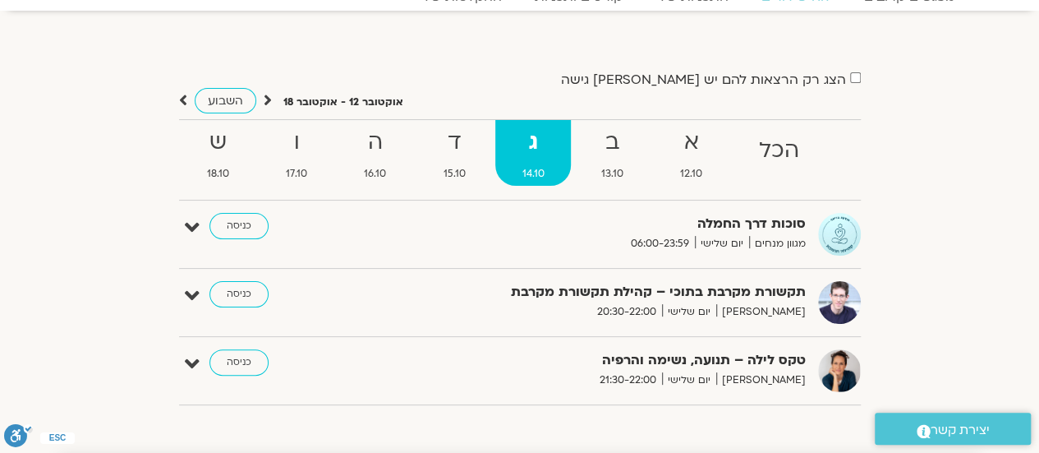
scroll to position [82, 0]
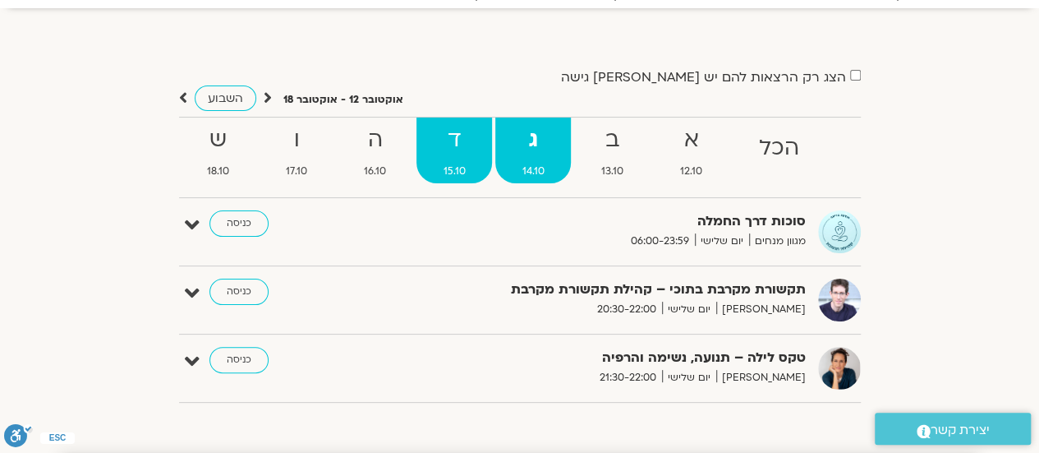
click at [457, 137] on strong "ד" at bounding box center [455, 140] width 76 height 37
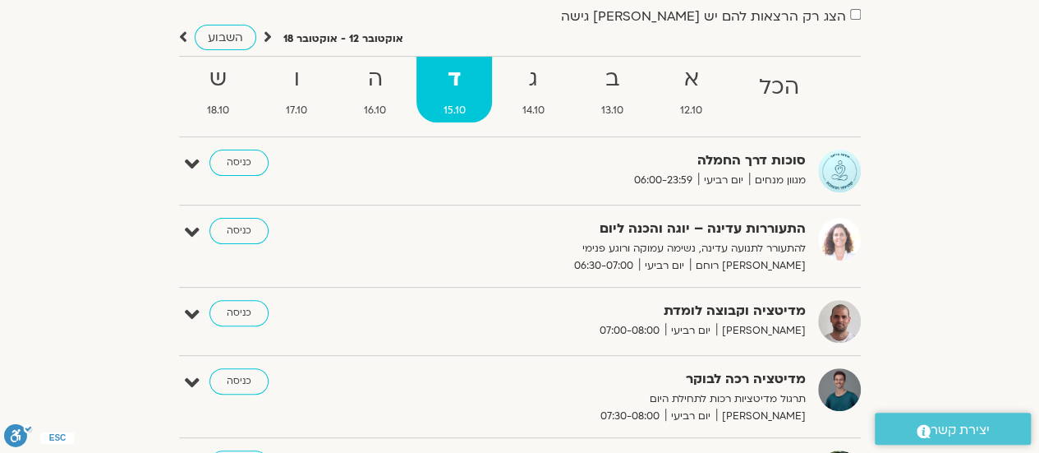
scroll to position [164, 0]
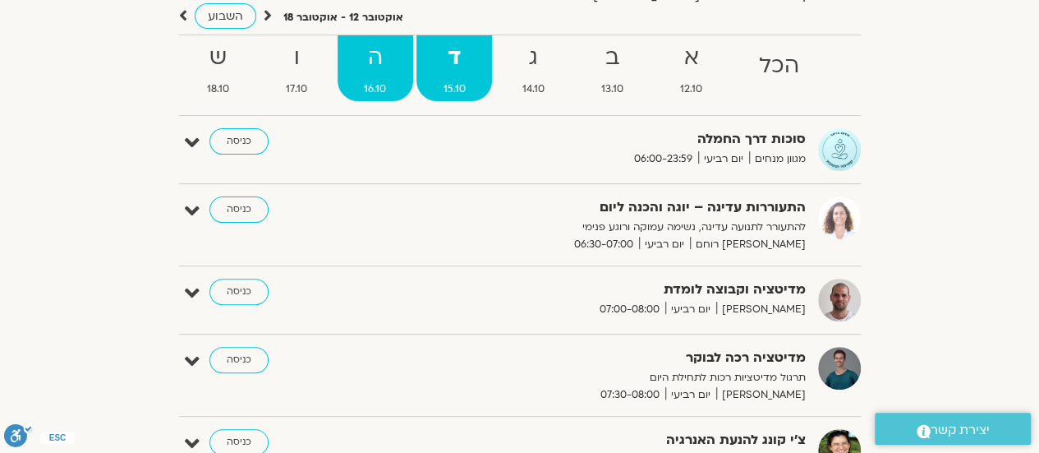
click at [368, 88] on span "16.10" at bounding box center [376, 89] width 76 height 17
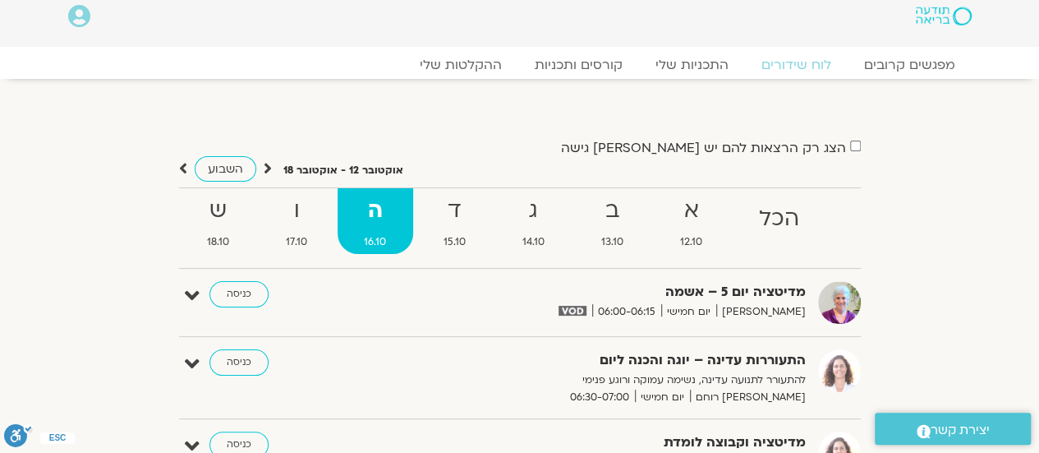
scroll to position [0, 0]
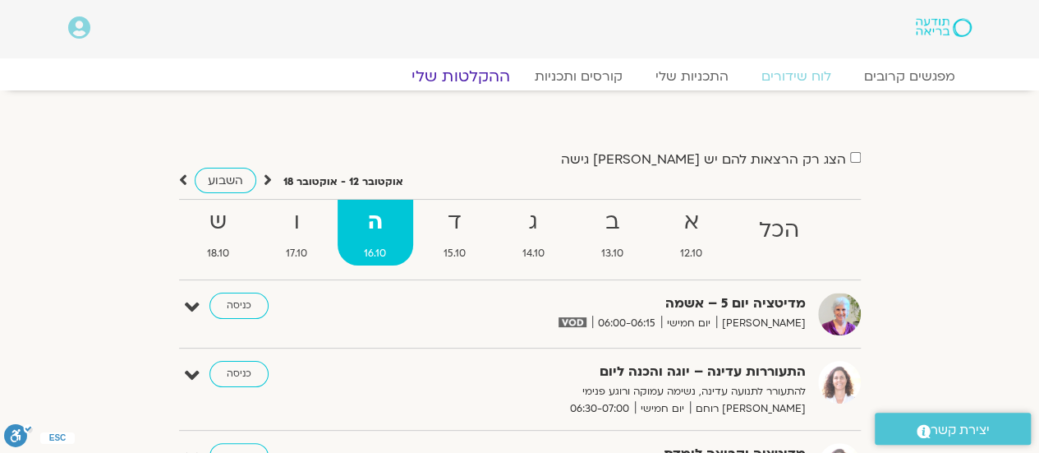
click at [468, 67] on link "ההקלטות שלי" at bounding box center [461, 77] width 138 height 20
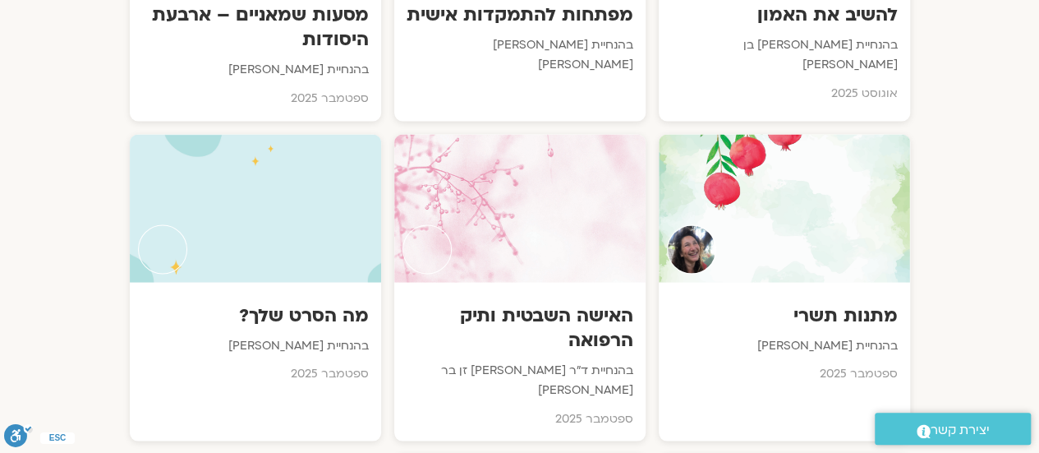
scroll to position [1479, 0]
